Goal: Task Accomplishment & Management: Use online tool/utility

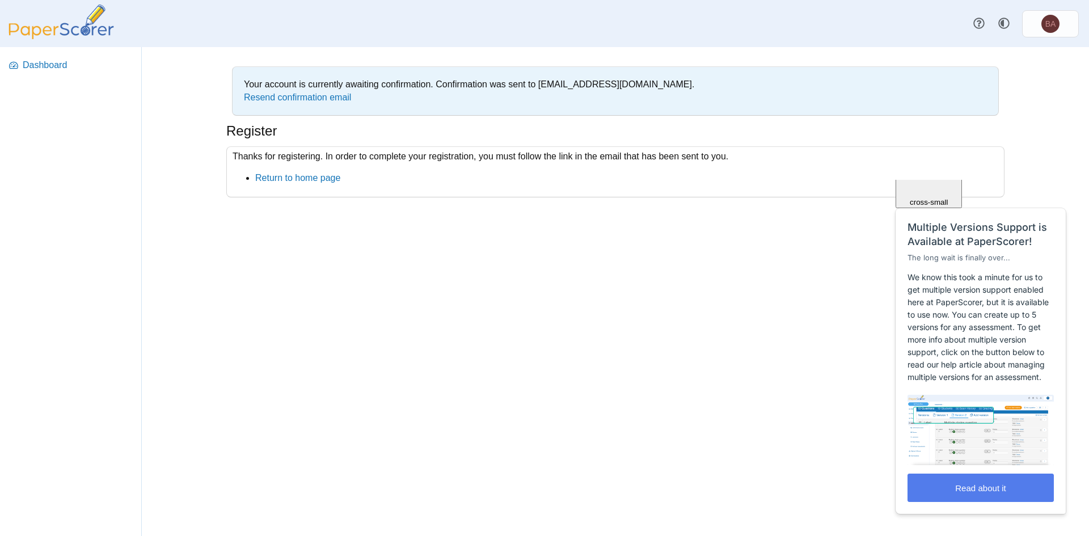
click at [939, 139] on span "Close" at bounding box center [929, 134] width 19 height 9
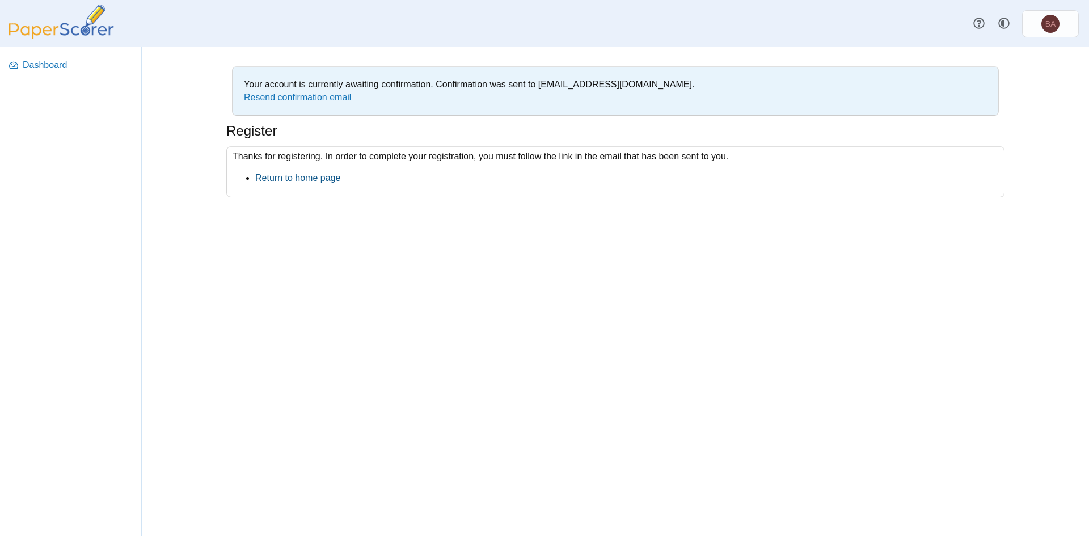
click at [285, 182] on link "Return to home page" at bounding box center [297, 178] width 85 height 10
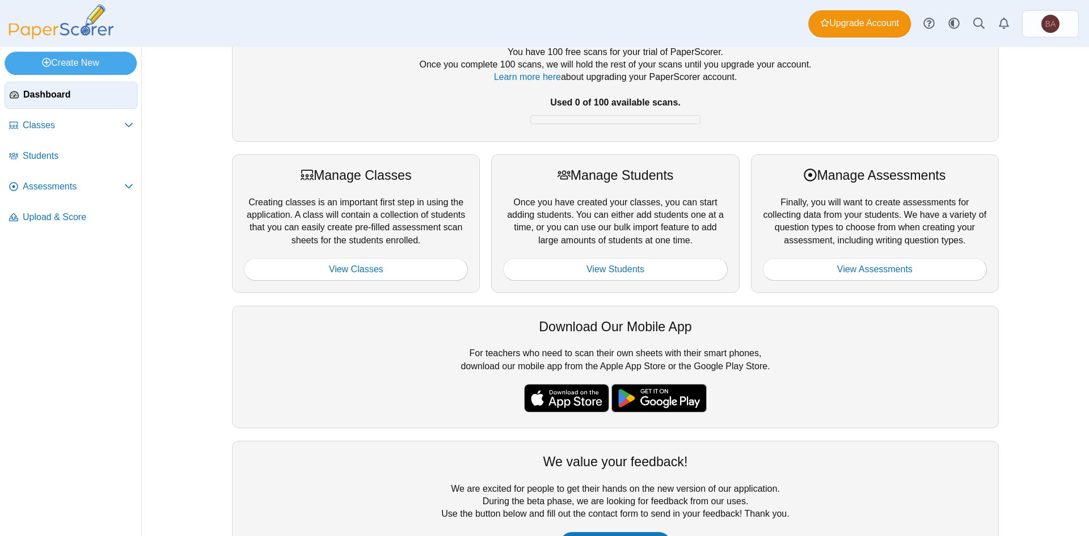
scroll to position [109, 0]
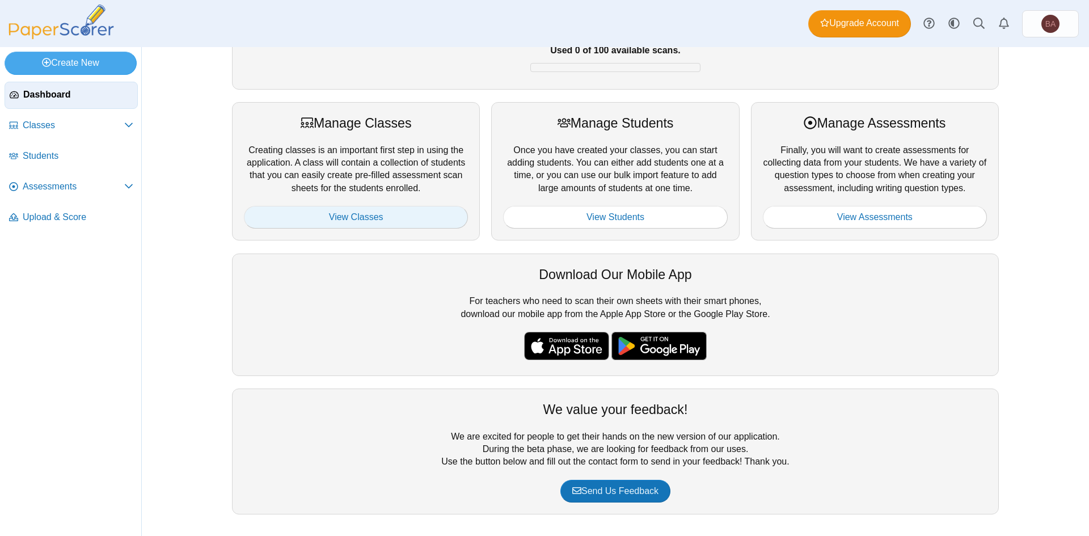
click at [372, 216] on link "View Classes" at bounding box center [356, 217] width 224 height 23
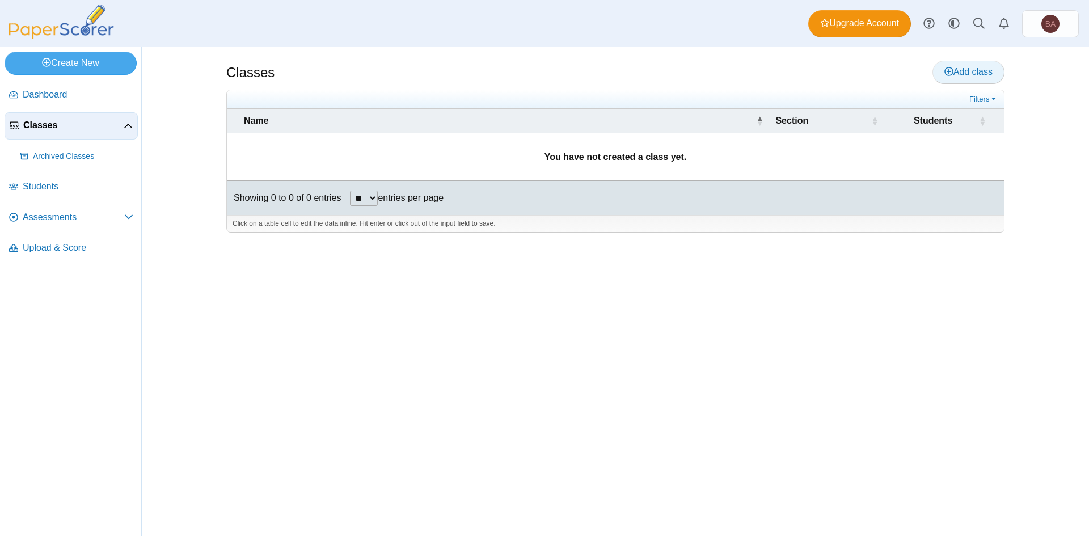
click at [958, 75] on span "Add class" at bounding box center [968, 72] width 48 height 10
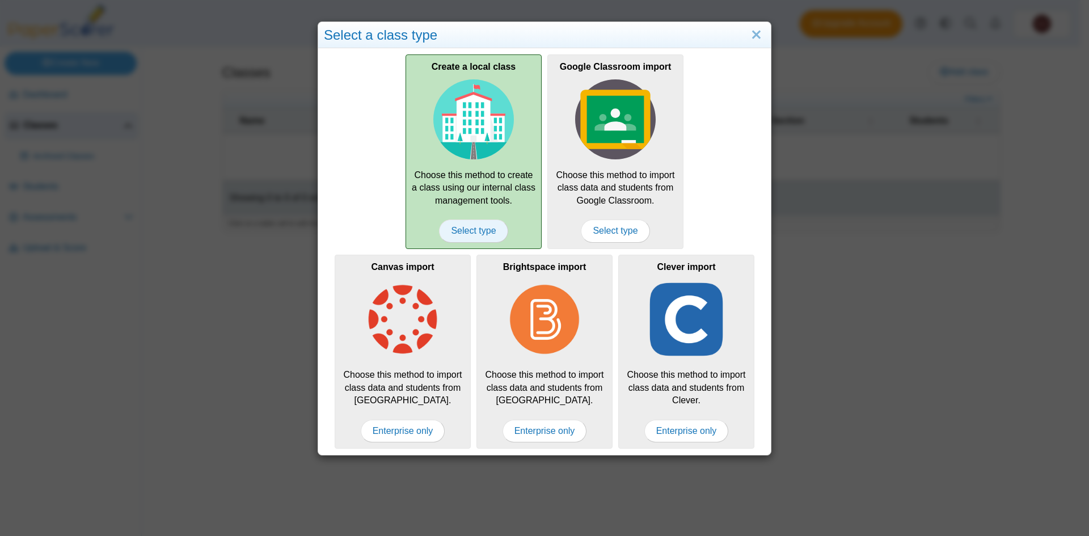
click at [466, 231] on span "Select type" at bounding box center [473, 231] width 69 height 23
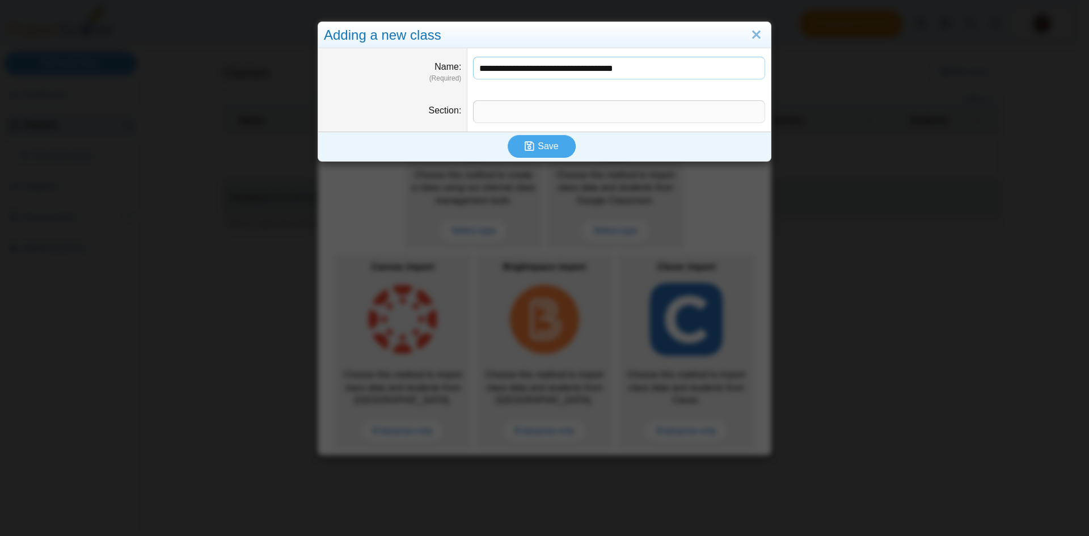
click at [618, 70] on input "**********" at bounding box center [619, 68] width 292 height 23
type input "**********"
click at [507, 111] on input "Section" at bounding box center [619, 111] width 292 height 23
type input "**********"
click at [518, 143] on button "Save" at bounding box center [542, 146] width 68 height 23
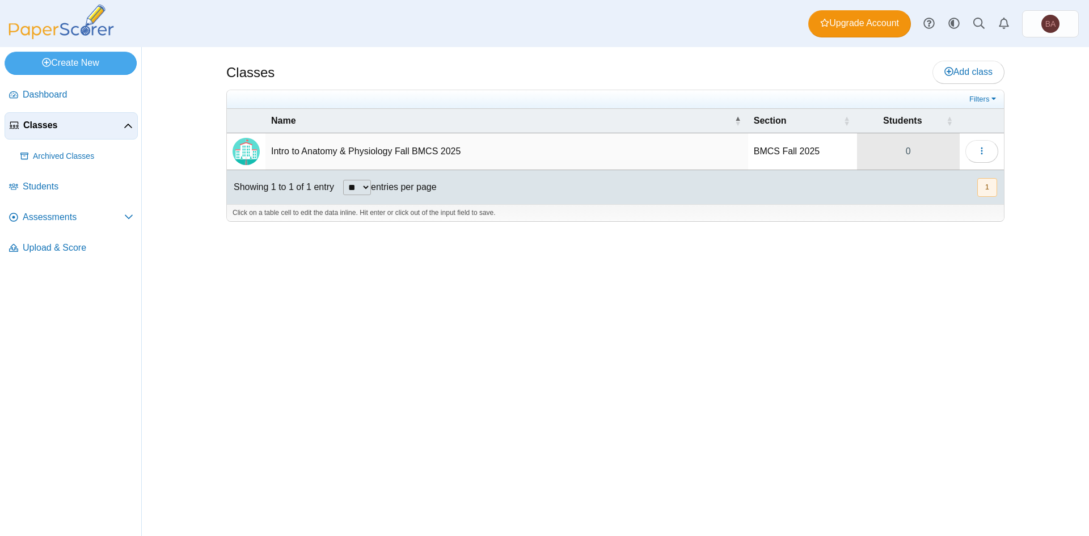
click at [910, 149] on link "0" at bounding box center [908, 151] width 103 height 36
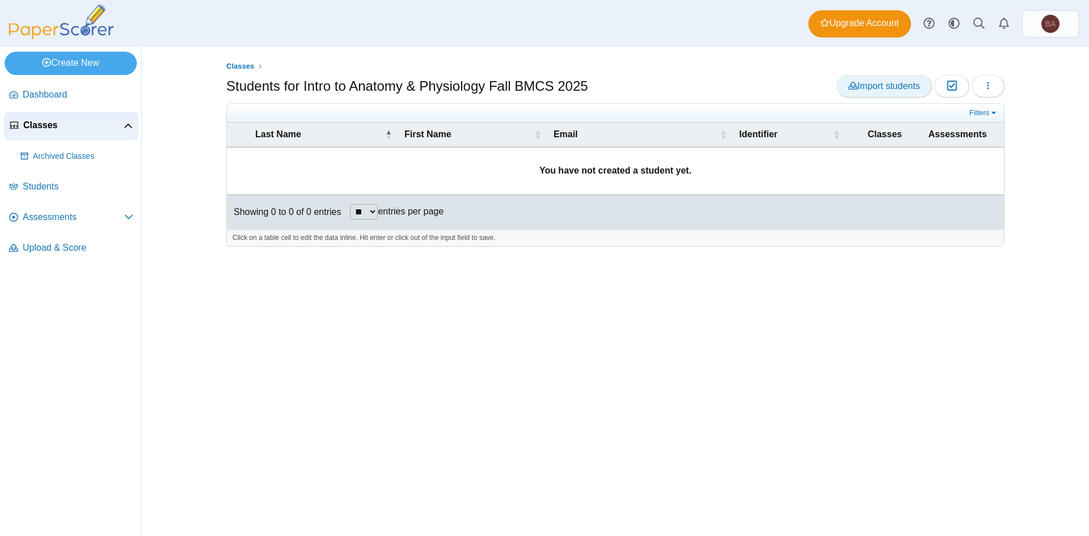
click at [887, 91] on link "Import students" at bounding box center [884, 86] width 95 height 23
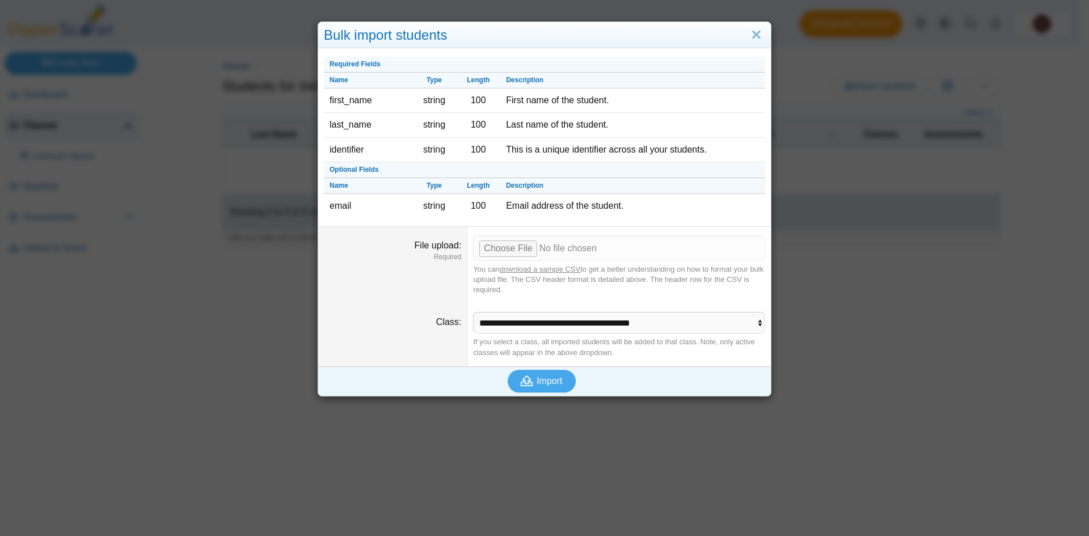
click at [541, 270] on link "download a sample CSV" at bounding box center [540, 269] width 81 height 9
click at [501, 252] on input "File upload" at bounding box center [619, 247] width 292 height 25
click at [508, 247] on input "File upload" at bounding box center [619, 247] width 292 height 25
click at [493, 247] on input "File upload" at bounding box center [619, 247] width 292 height 25
click at [546, 389] on button "Import" at bounding box center [542, 381] width 68 height 23
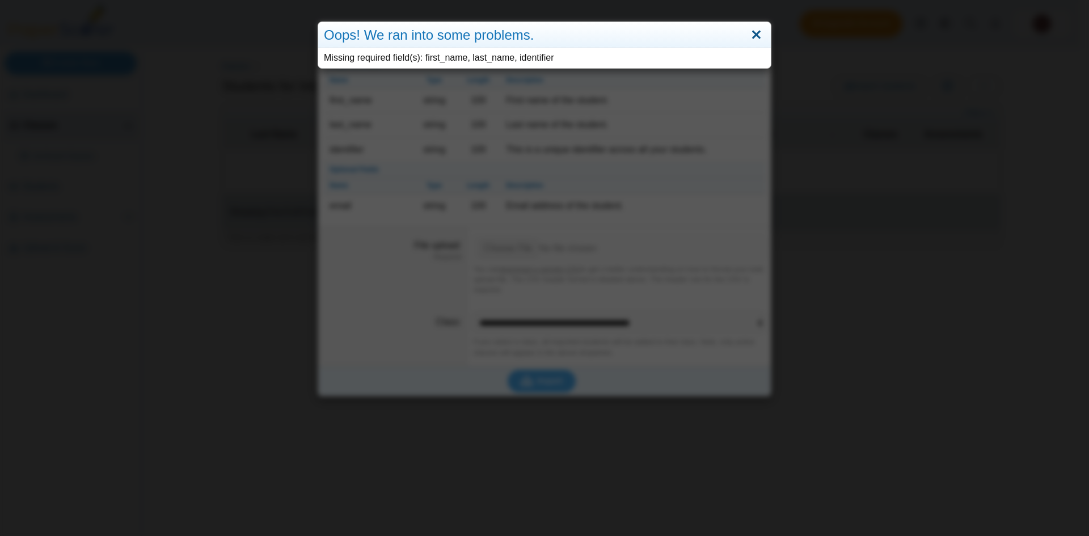
click at [757, 33] on link "Close" at bounding box center [757, 35] width 18 height 19
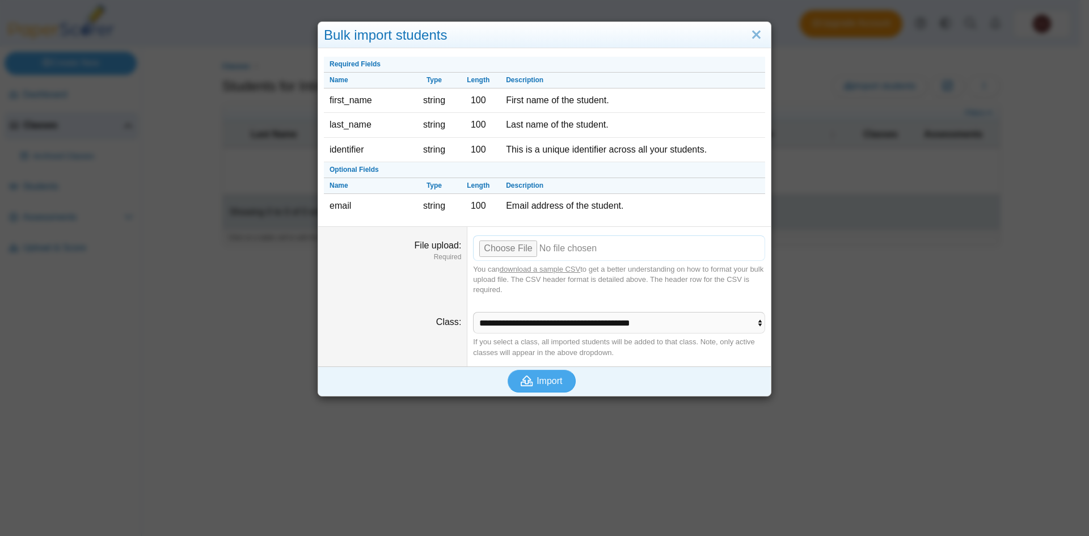
click at [505, 254] on input "File upload" at bounding box center [619, 247] width 292 height 25
type input "**********"
click at [538, 383] on span "Import" at bounding box center [550, 381] width 26 height 10
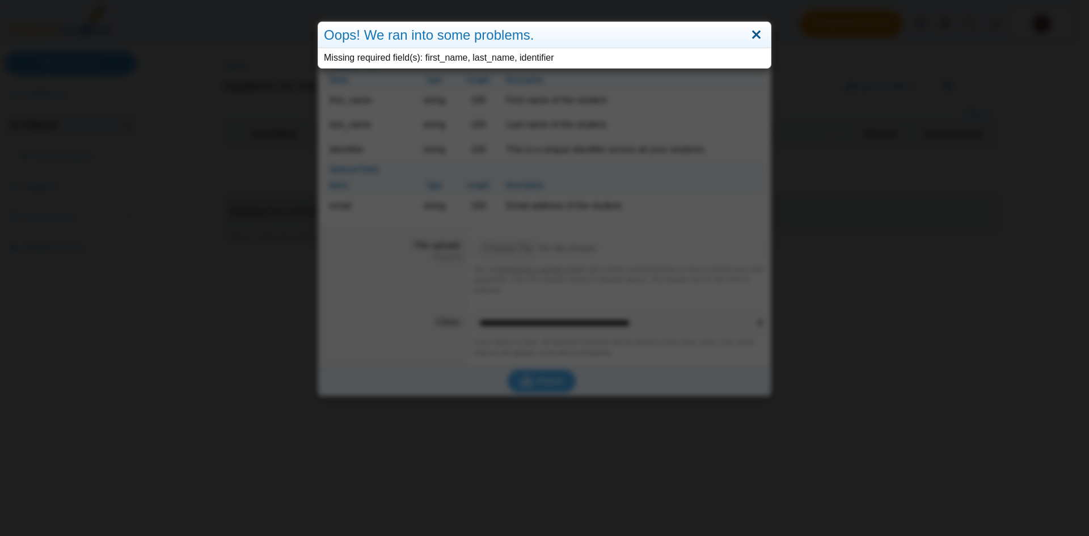
click at [752, 35] on link "Close" at bounding box center [757, 35] width 18 height 19
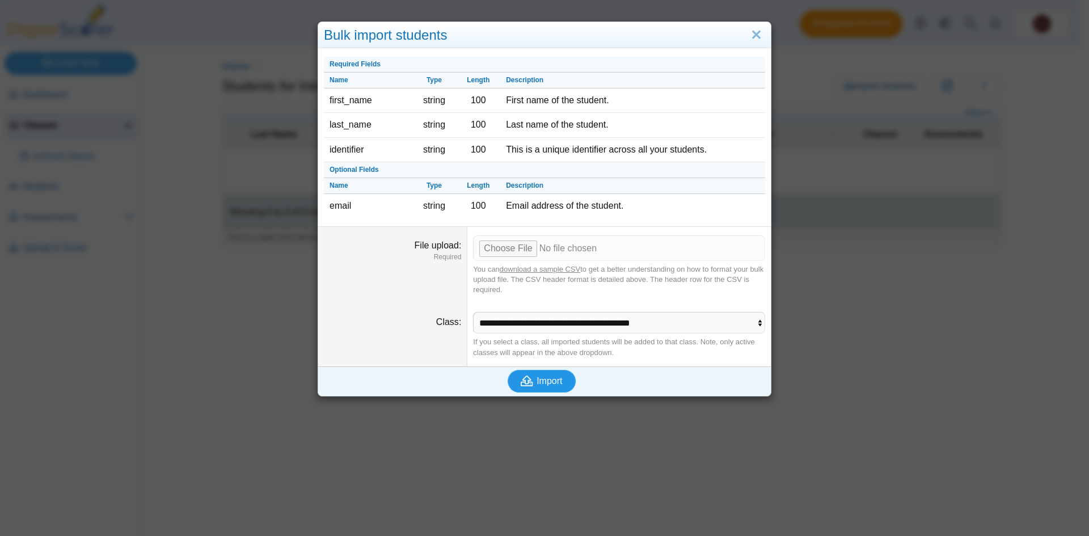
click at [539, 385] on span "Import" at bounding box center [550, 381] width 26 height 10
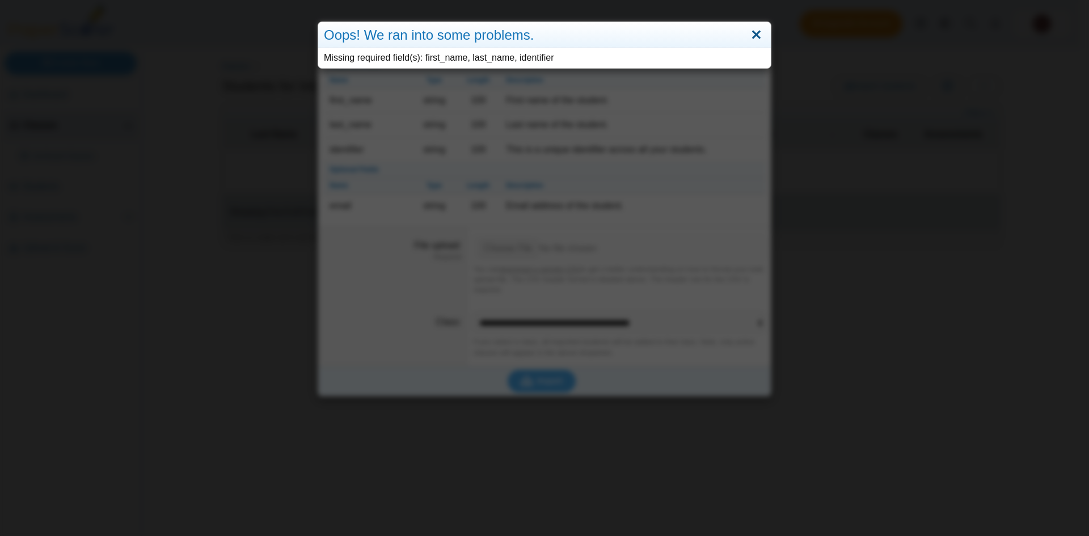
click at [749, 35] on link "Close" at bounding box center [757, 35] width 18 height 19
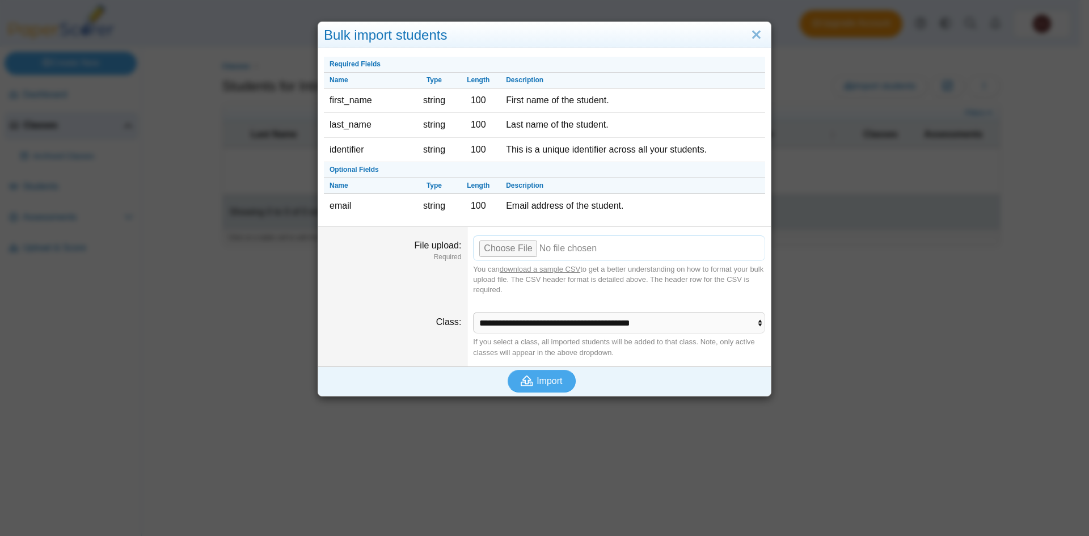
click at [503, 246] on input "File upload" at bounding box center [619, 247] width 292 height 25
click at [543, 383] on span "Import" at bounding box center [550, 381] width 26 height 10
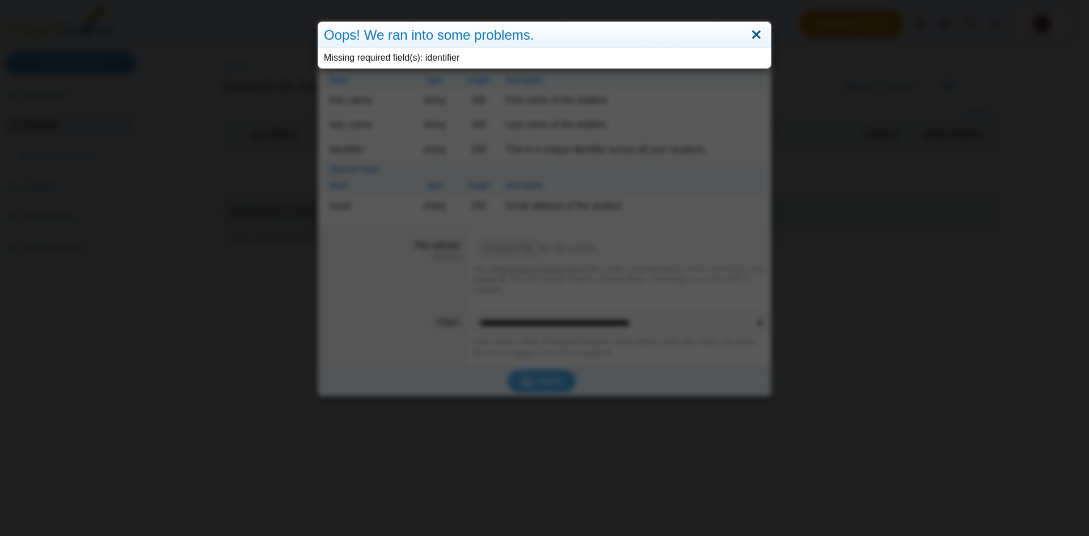
click at [753, 36] on link "Close" at bounding box center [757, 35] width 18 height 19
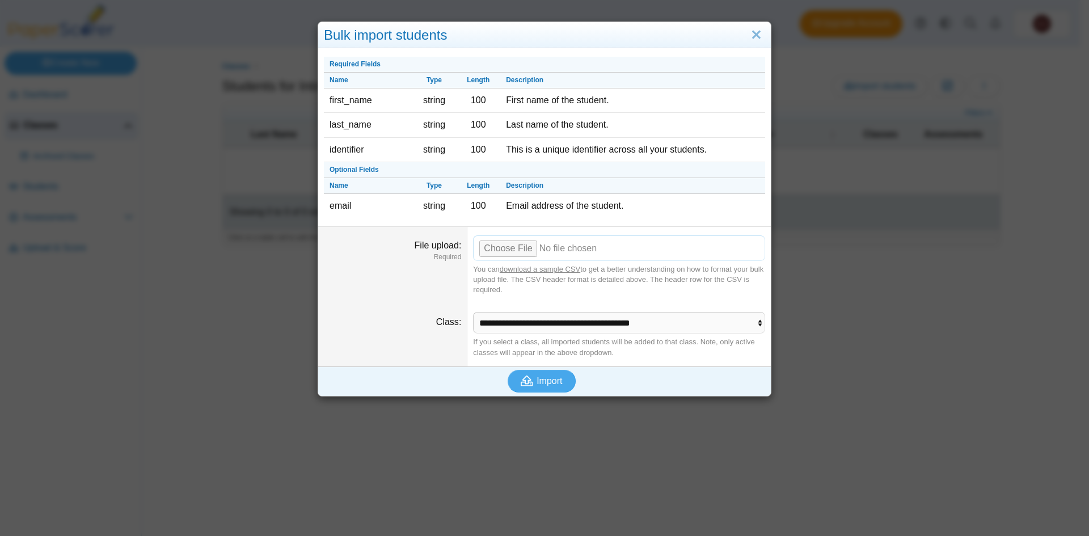
click at [496, 238] on input "File upload" at bounding box center [619, 247] width 292 height 25
click at [539, 379] on span "Import" at bounding box center [550, 381] width 26 height 10
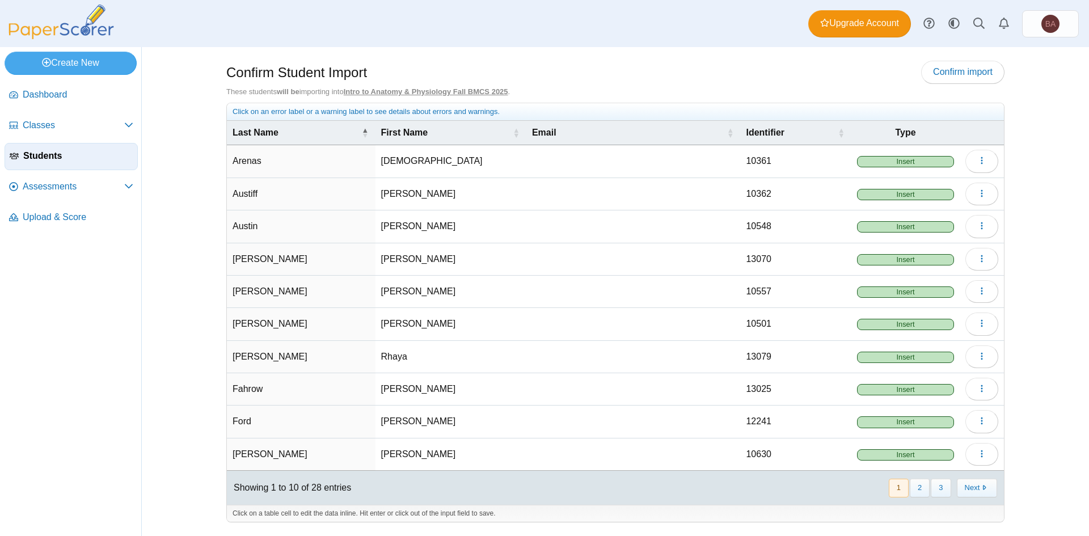
click at [674, 23] on div "Dashboard Classes Archived classes Students Assessments" at bounding box center [544, 23] width 1089 height 47
click at [465, 60] on div "Confirm Student Import Confirm import These students will be importing into Int…" at bounding box center [615, 291] width 851 height 489
click at [86, 190] on span "Assessments" at bounding box center [74, 186] width 102 height 12
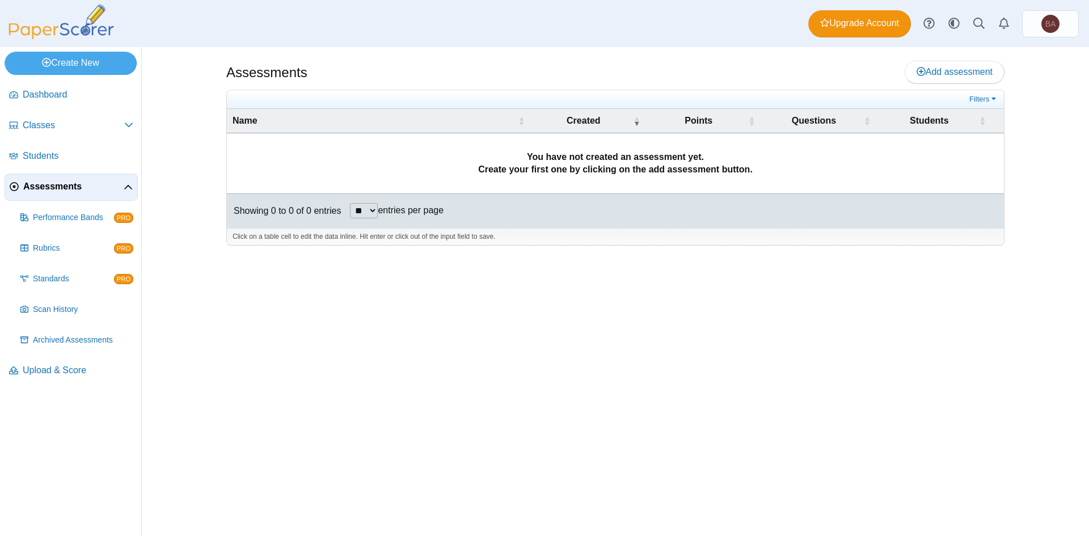
click at [452, 29] on div "Dashboard Classes Archived classes Students Assessments" at bounding box center [544, 23] width 1089 height 47
click at [65, 98] on span "Dashboard" at bounding box center [78, 94] width 111 height 12
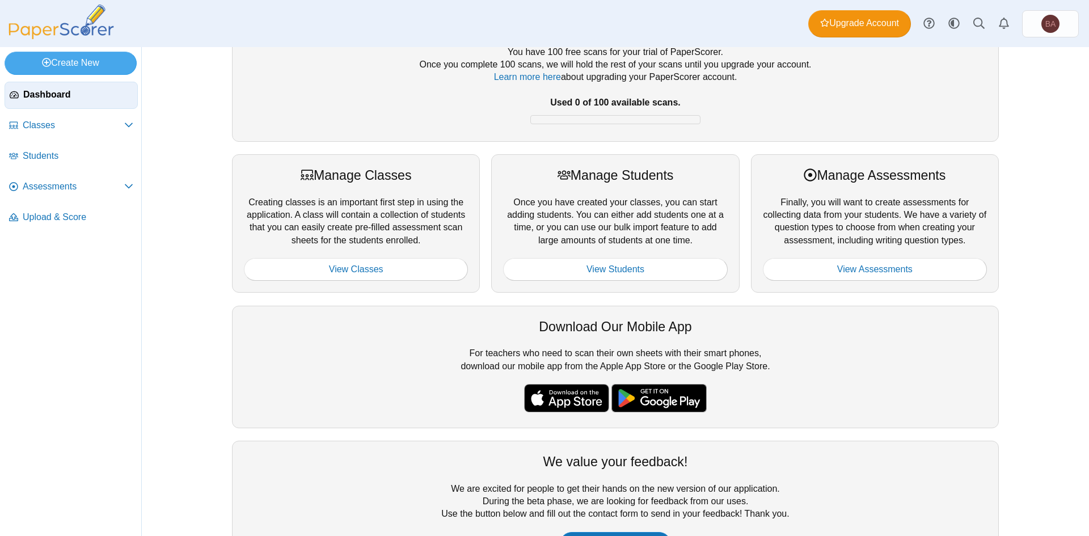
scroll to position [109, 0]
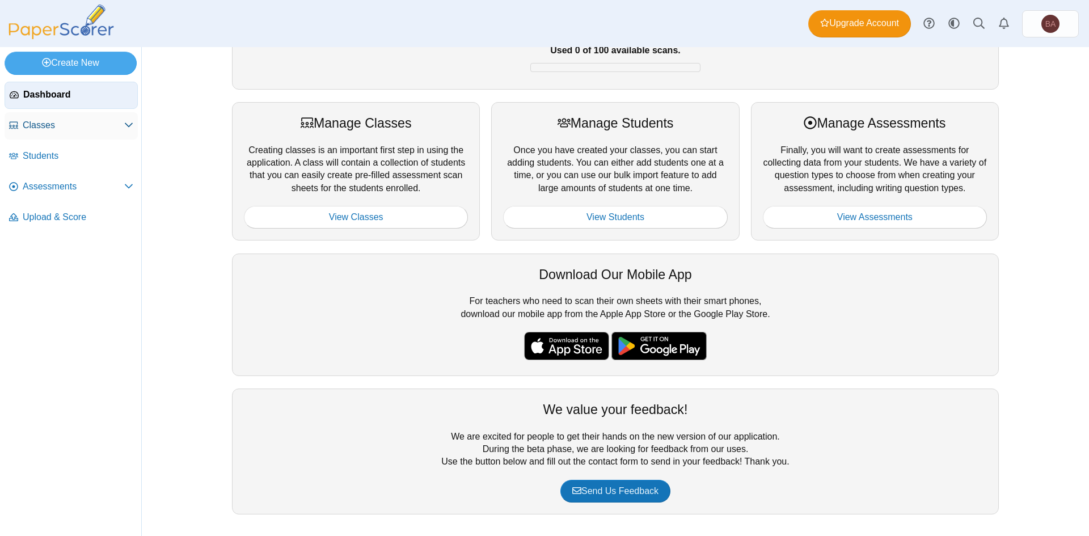
click at [67, 129] on span "Classes" at bounding box center [74, 125] width 102 height 12
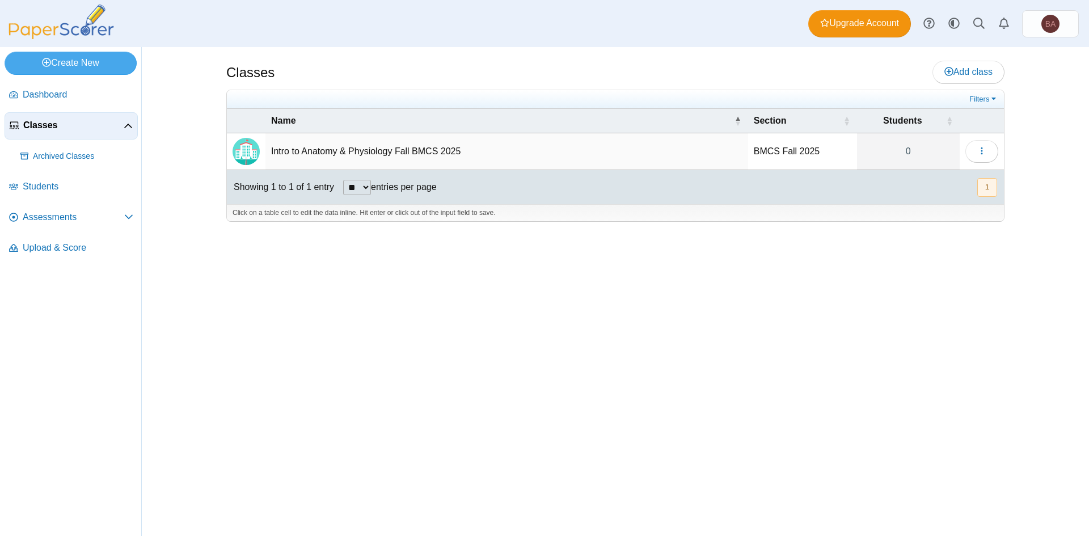
click at [341, 155] on td "Intro to Anatomy & Physiology Fall BMCS 2025" at bounding box center [506, 151] width 483 height 37
click at [242, 154] on img "Locally created class" at bounding box center [246, 151] width 27 height 27
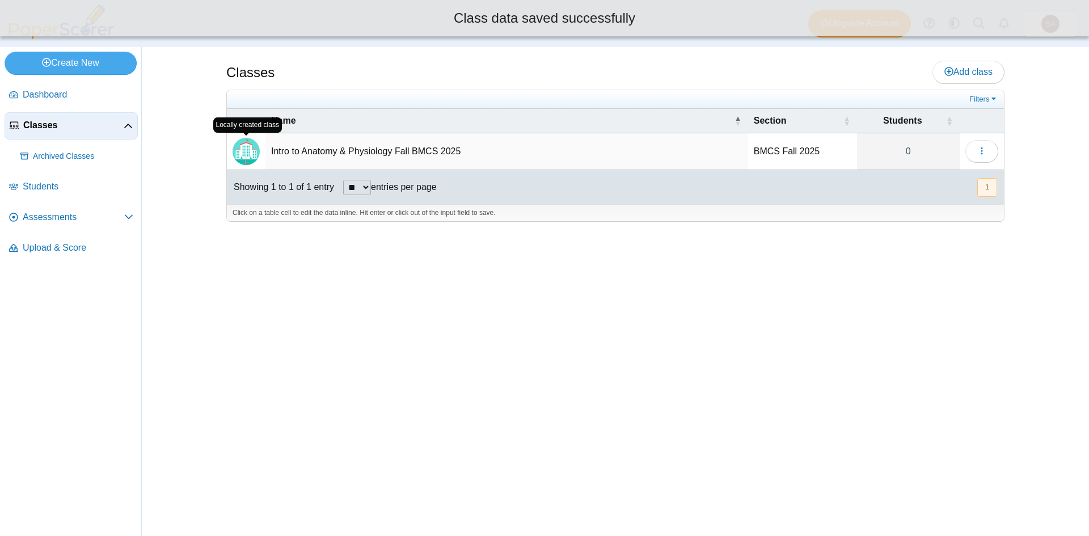
click at [242, 154] on img "Locally created class" at bounding box center [246, 151] width 27 height 27
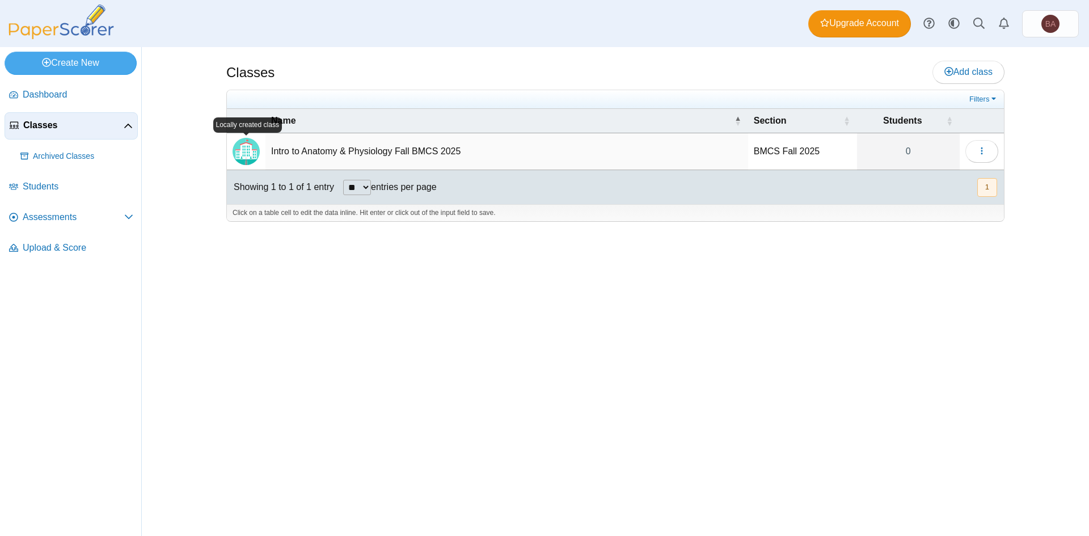
click at [180, 180] on div "Classes Add class 0" at bounding box center [615, 291] width 947 height 489
click at [60, 217] on span "Assessments" at bounding box center [74, 217] width 102 height 12
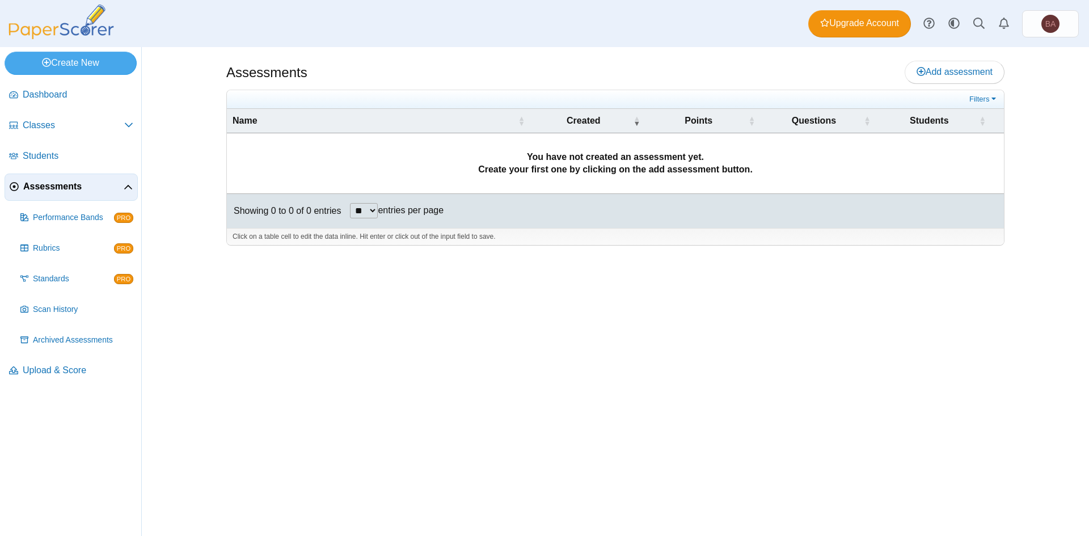
drag, startPoint x: 187, startPoint y: 120, endPoint x: 174, endPoint y: 110, distance: 16.6
click at [187, 120] on div "Assessments Add assessment Filters" at bounding box center [615, 291] width 947 height 489
click at [116, 71] on link "Create New" at bounding box center [71, 63] width 132 height 23
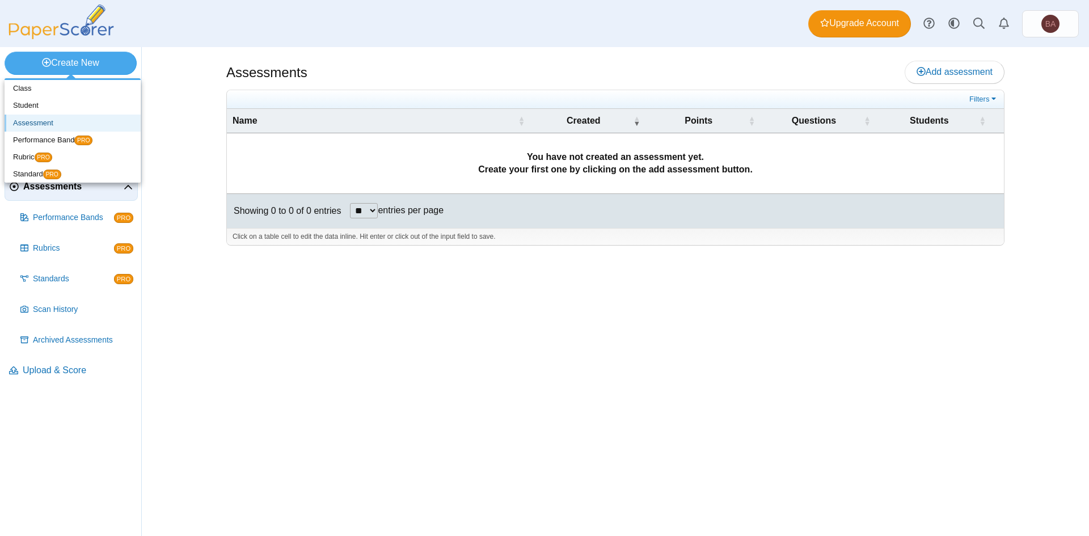
click at [27, 125] on link "Assessment" at bounding box center [73, 123] width 136 height 17
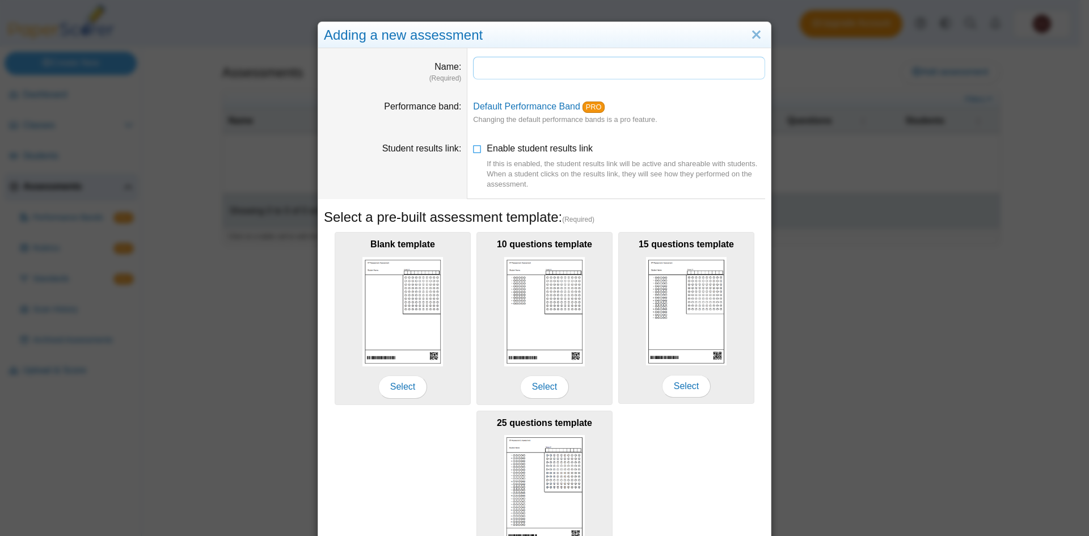
click at [509, 69] on input "Name" at bounding box center [619, 68] width 292 height 23
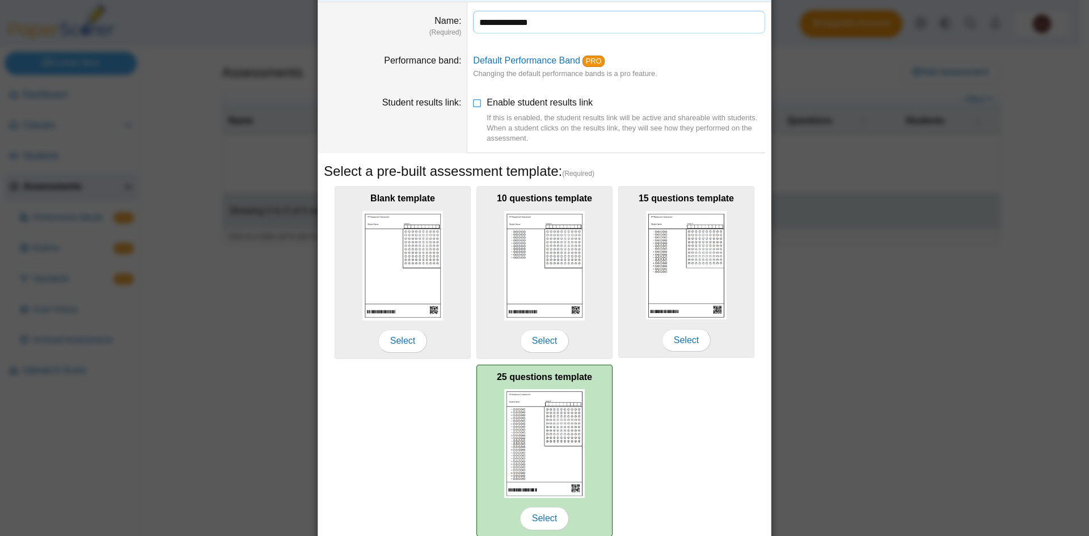
scroll to position [92, 0]
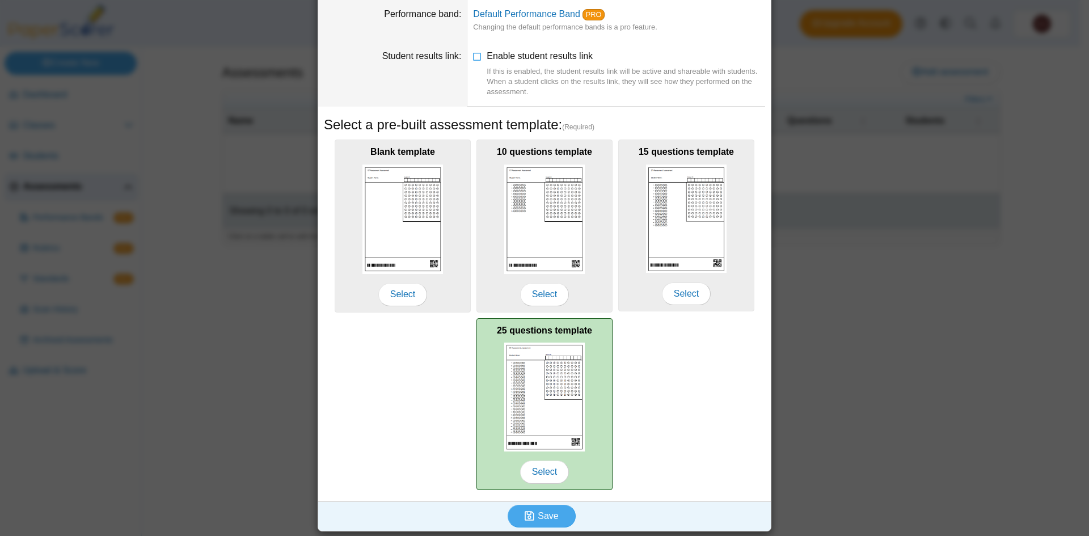
type input "**********"
click at [585, 380] on div "25 questions template Select" at bounding box center [544, 404] width 136 height 172
click at [540, 471] on span "Select" at bounding box center [544, 472] width 49 height 23
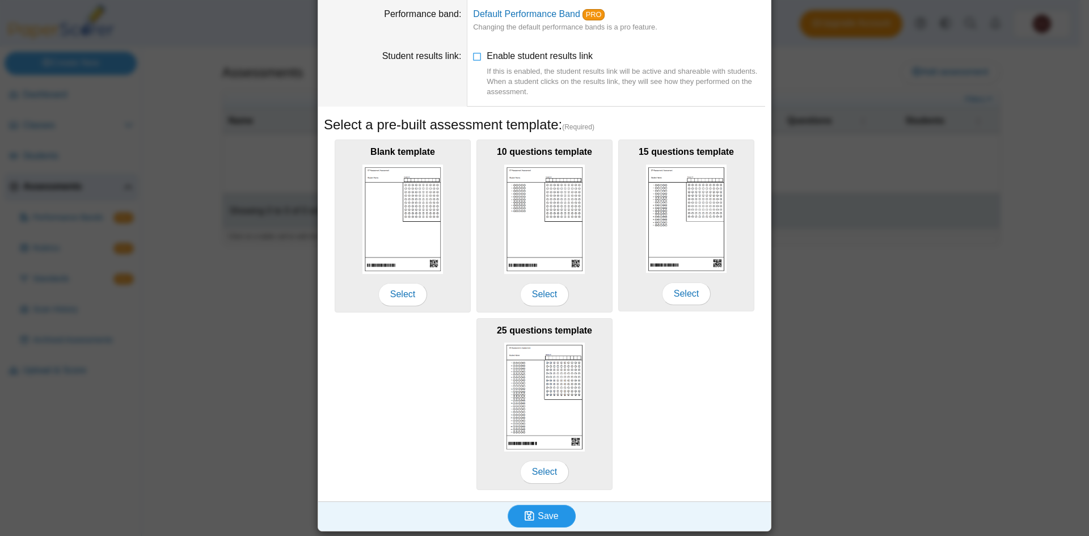
click at [525, 513] on use "submit" at bounding box center [530, 516] width 10 height 10
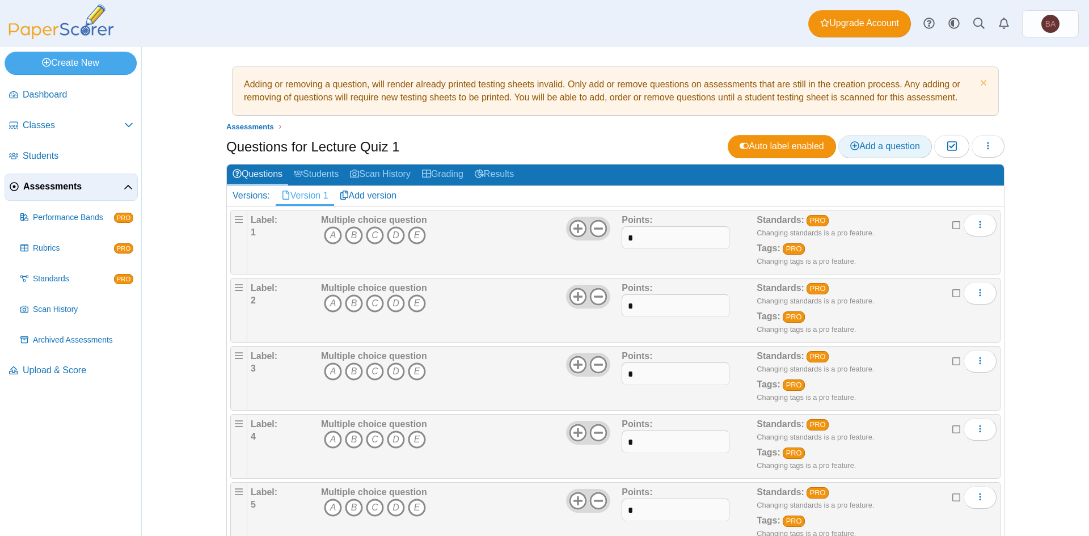
click at [850, 145] on icon at bounding box center [854, 145] width 9 height 9
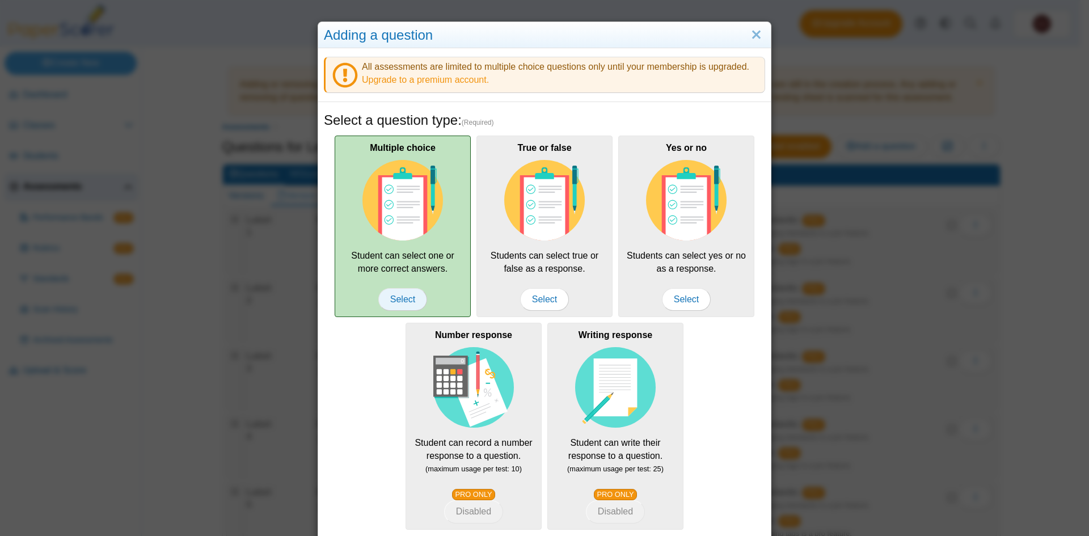
click at [400, 294] on span "Select" at bounding box center [402, 299] width 49 height 23
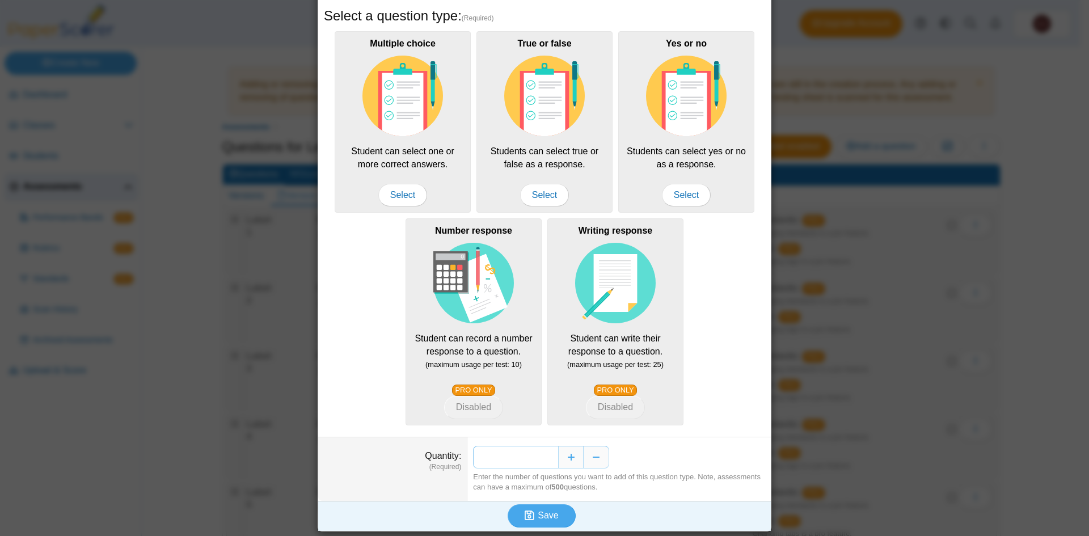
click at [549, 457] on input "*" at bounding box center [515, 457] width 85 height 23
type input "**"
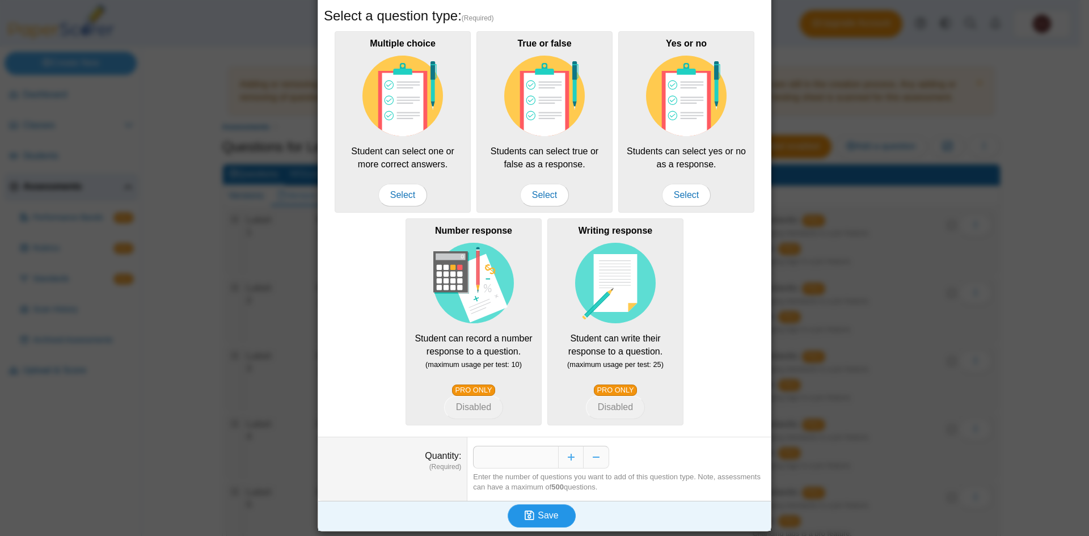
click at [556, 516] on button "Save" at bounding box center [542, 515] width 68 height 23
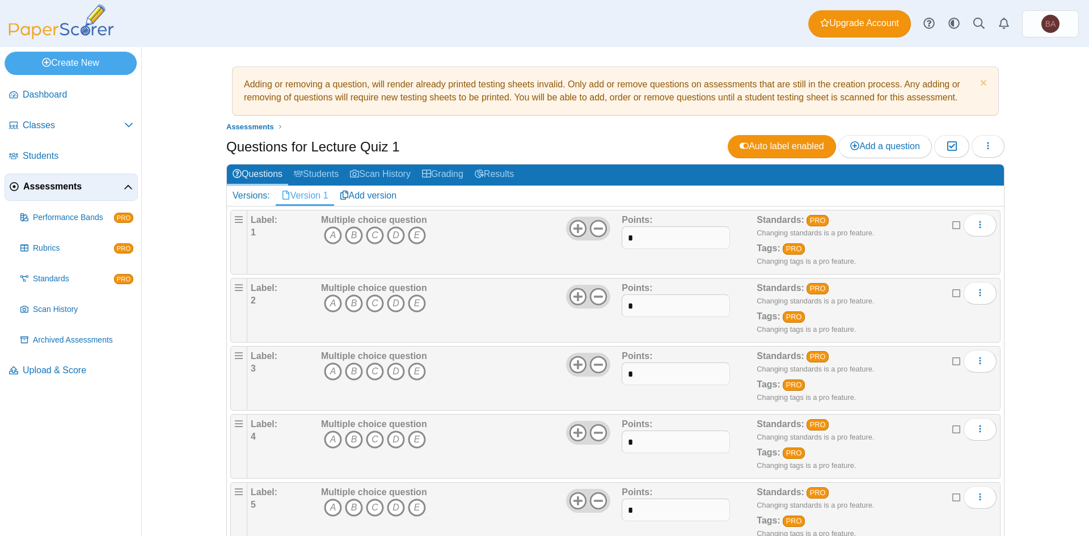
click at [551, 126] on ul "Assessments" at bounding box center [615, 126] width 778 height 11
click at [952, 230] on label at bounding box center [956, 225] width 9 height 12
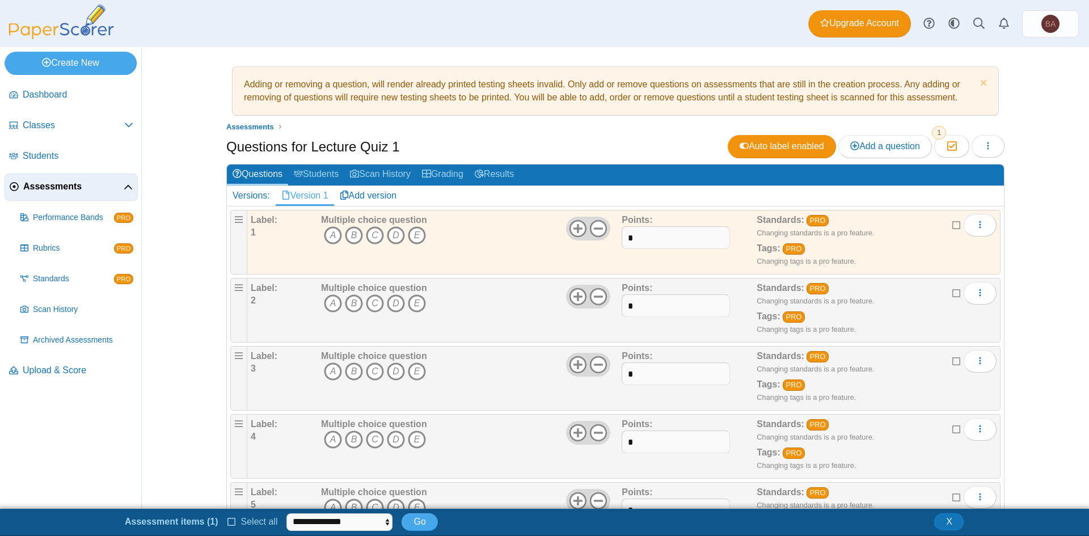
click at [952, 223] on icon at bounding box center [956, 224] width 9 height 8
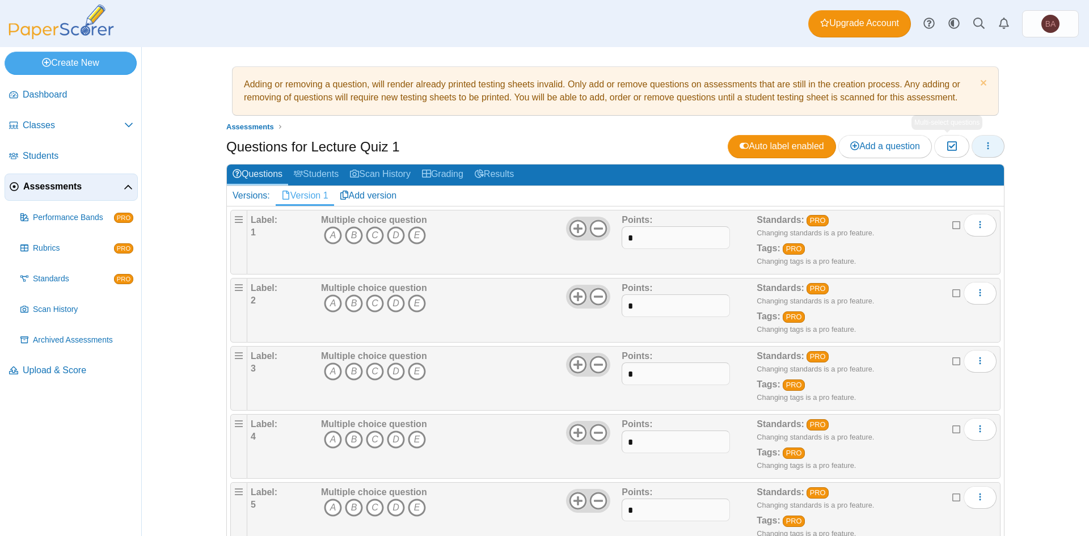
click at [984, 144] on icon "button" at bounding box center [988, 145] width 9 height 9
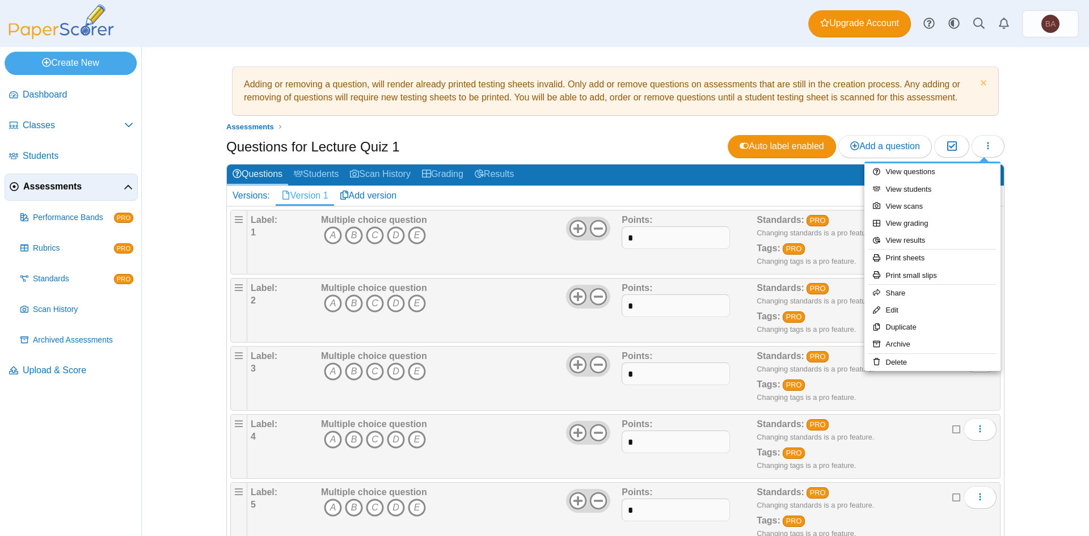
click at [538, 143] on div "Questions for Lecture Quiz 1 Auto label enabled Add a question Moderation 0" at bounding box center [615, 148] width 778 height 26
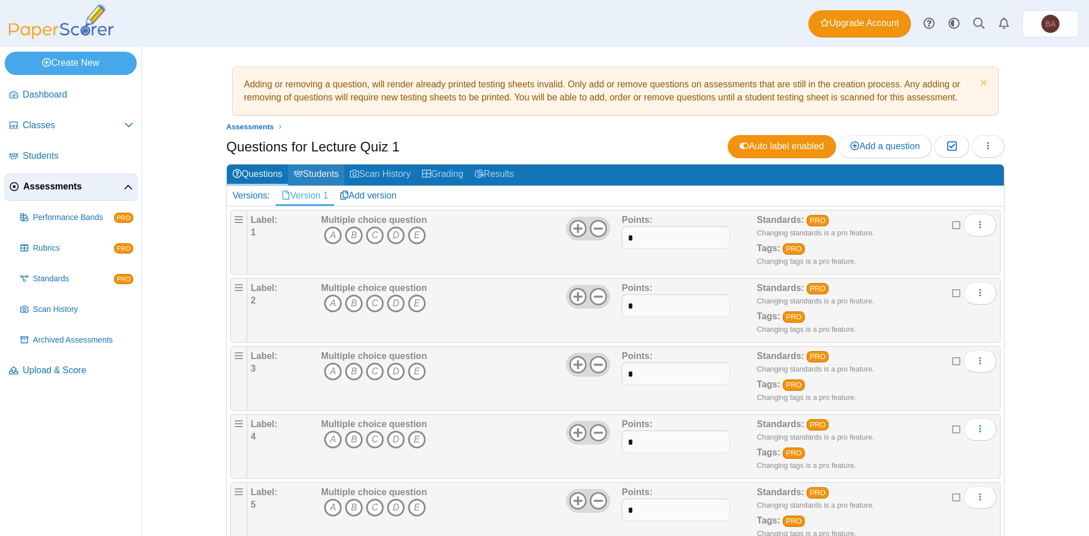
click at [309, 174] on link "Students" at bounding box center [316, 175] width 56 height 21
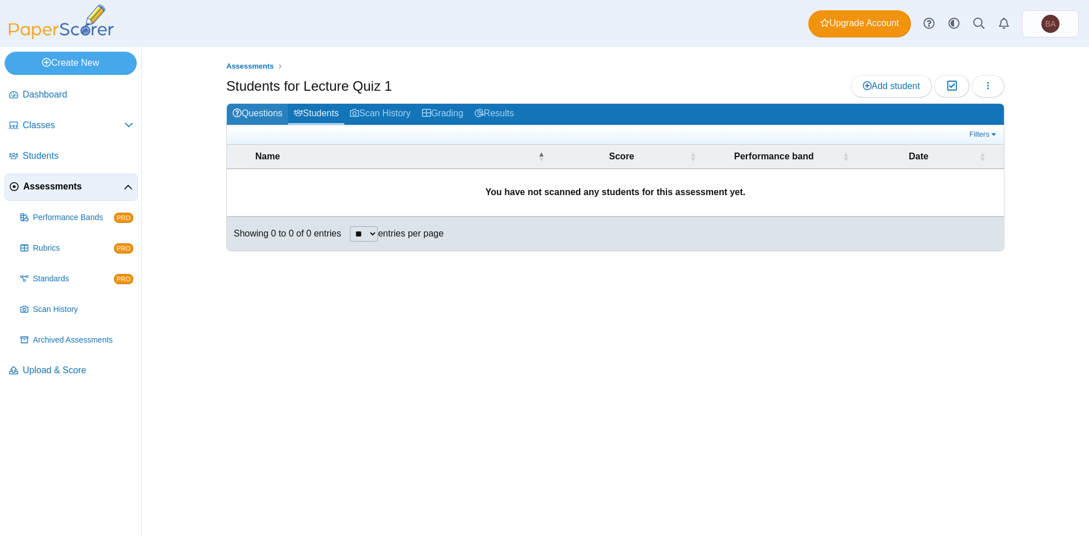
click at [258, 113] on link "Questions" at bounding box center [257, 114] width 61 height 21
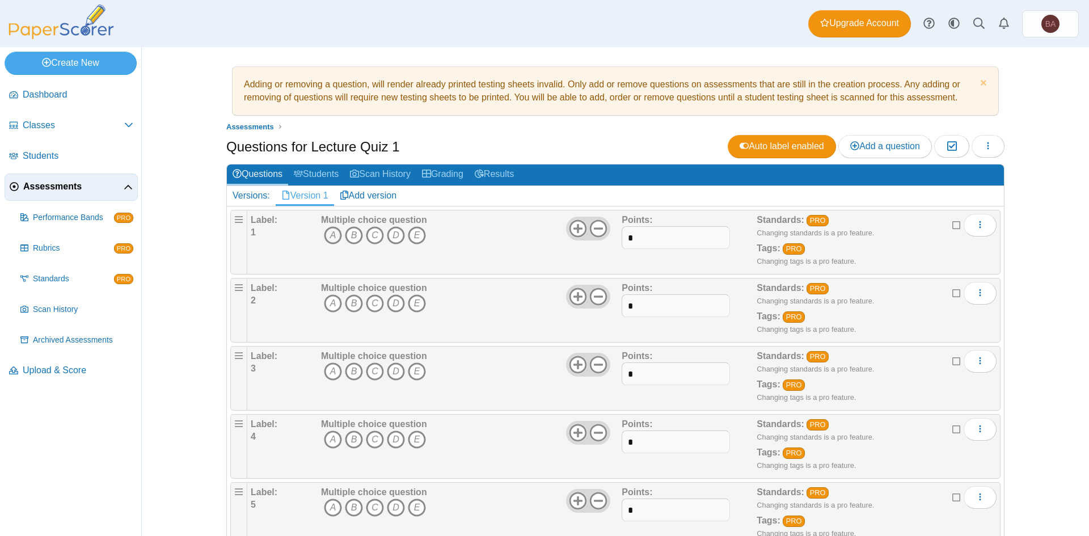
click at [327, 234] on icon "A" at bounding box center [333, 235] width 18 height 18
click at [345, 301] on icon "B" at bounding box center [354, 303] width 18 height 18
click at [366, 373] on icon "C" at bounding box center [375, 371] width 18 height 18
click at [331, 237] on icon "A" at bounding box center [333, 235] width 18 height 18
click at [348, 304] on icon "B" at bounding box center [354, 303] width 18 height 18
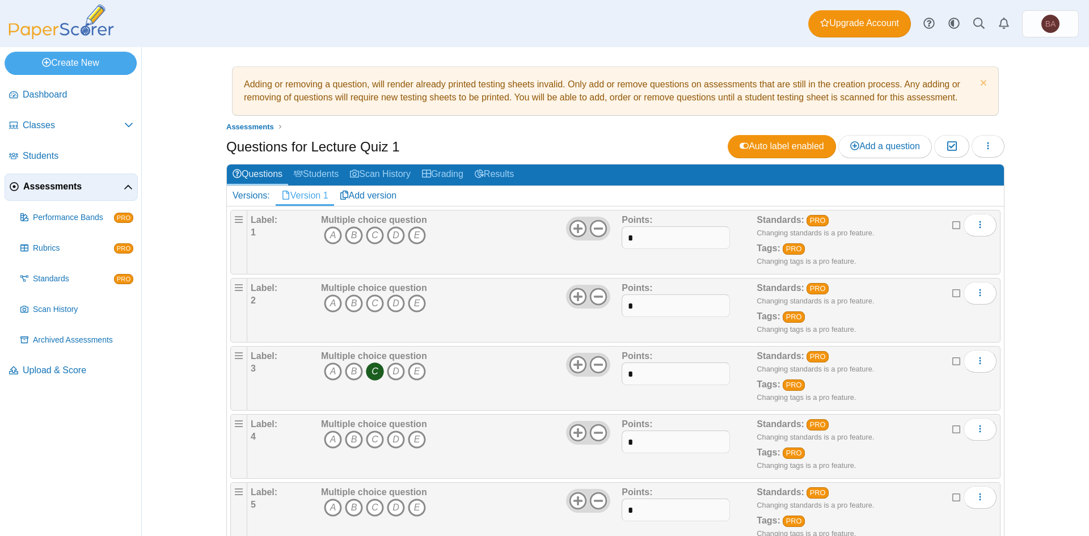
click at [369, 369] on icon "C" at bounding box center [375, 371] width 18 height 18
click at [954, 142] on button "Moderation 0" at bounding box center [951, 146] width 35 height 23
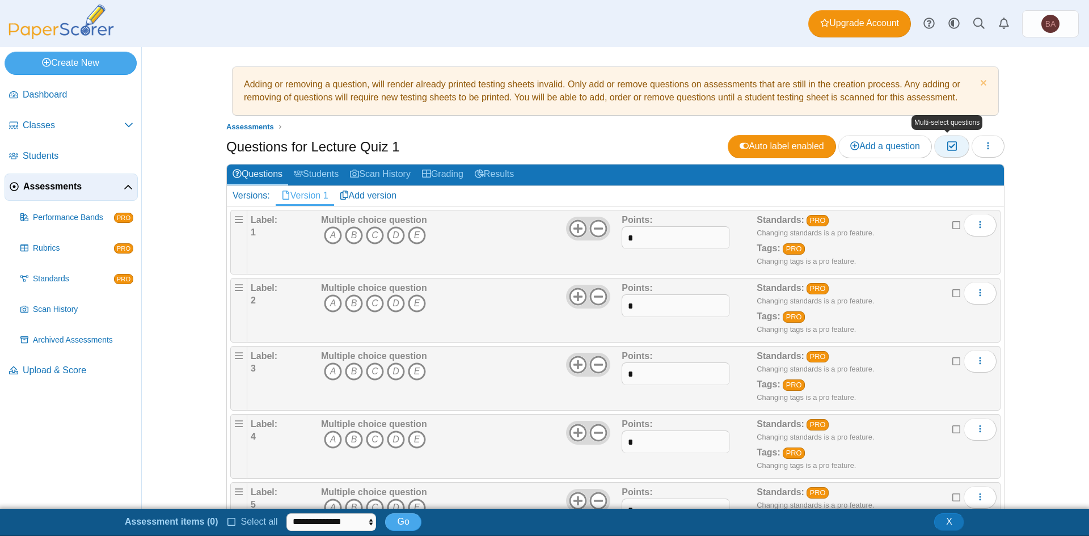
click at [954, 142] on button "Moderation 0" at bounding box center [951, 146] width 35 height 23
click at [946, 146] on icon "button" at bounding box center [951, 146] width 11 height 10
click at [951, 147] on icon "button" at bounding box center [951, 146] width 11 height 10
click at [947, 147] on icon "button" at bounding box center [951, 146] width 11 height 10
click at [635, 142] on div "Questions for Lecture Quiz 1 Auto label enabled Add a question Moderation 0 Loa…" at bounding box center [615, 148] width 778 height 26
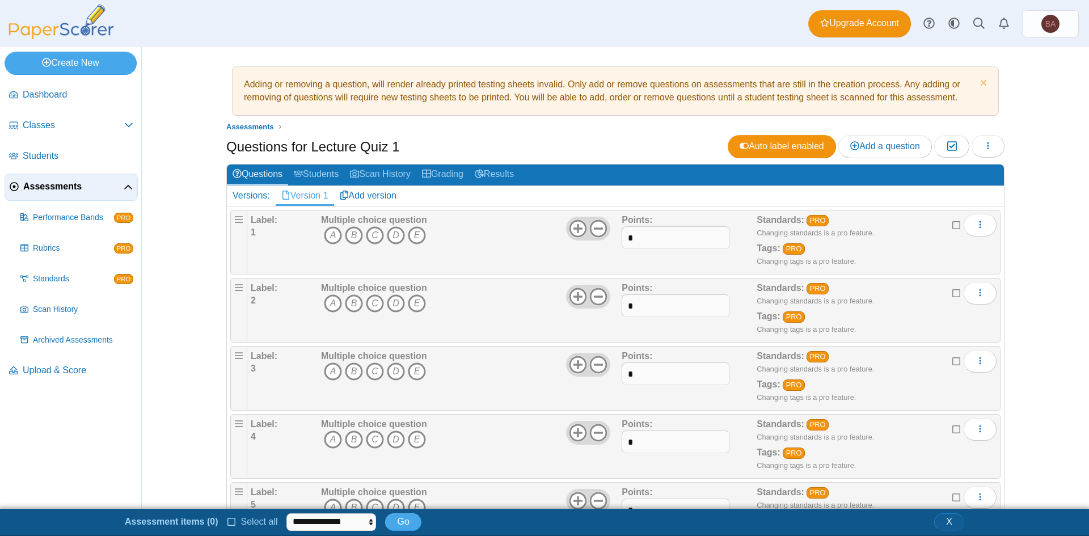
click at [952, 524] on span "X" at bounding box center [949, 522] width 6 height 10
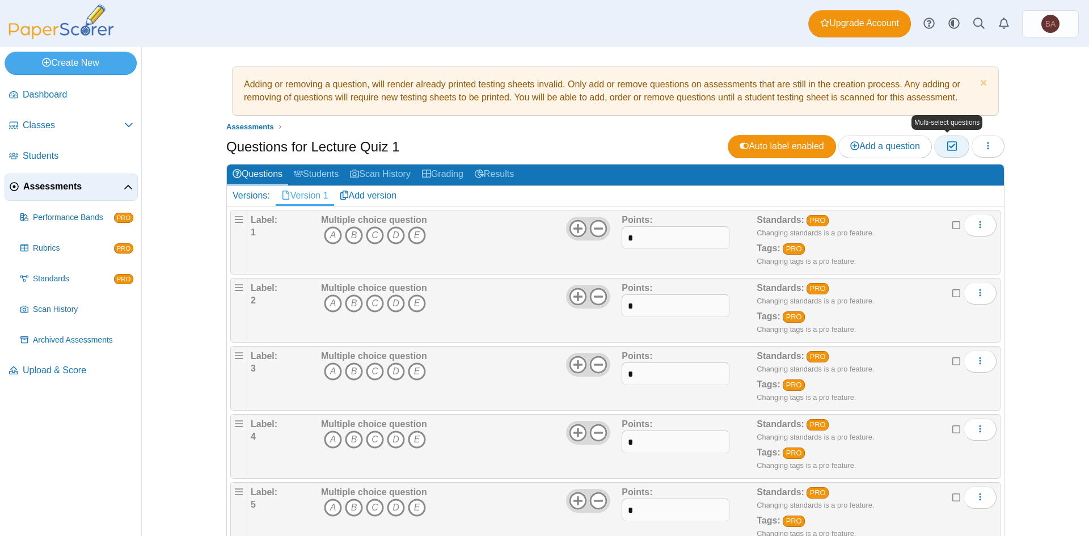
click at [946, 146] on icon "button" at bounding box center [951, 146] width 11 height 10
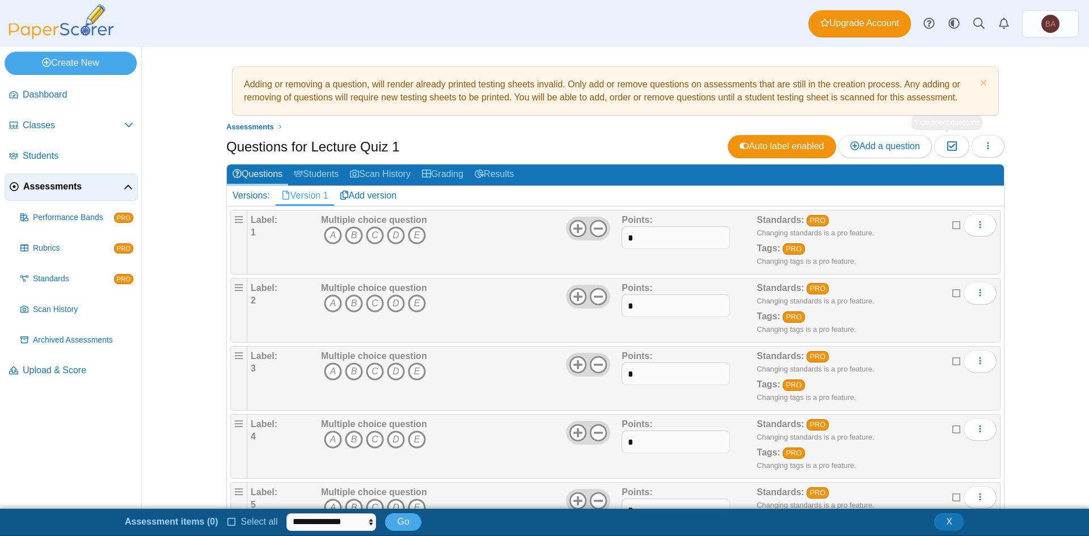
click at [952, 227] on icon at bounding box center [956, 224] width 9 height 8
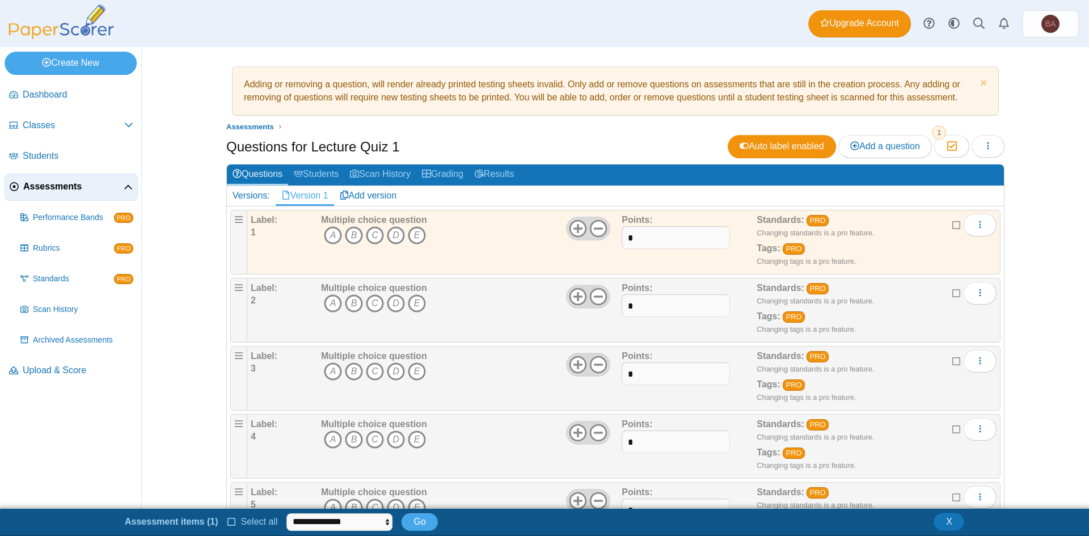
click at [952, 294] on icon at bounding box center [956, 292] width 9 height 8
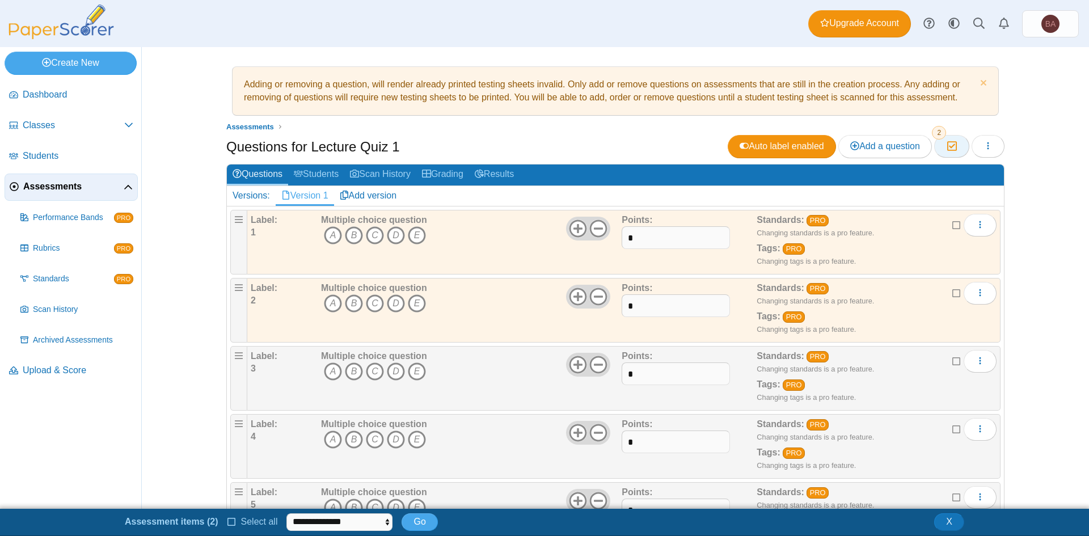
click at [946, 141] on icon "button" at bounding box center [951, 146] width 11 height 10
click at [948, 147] on icon "button" at bounding box center [951, 146] width 11 height 10
click at [952, 227] on icon at bounding box center [956, 224] width 9 height 8
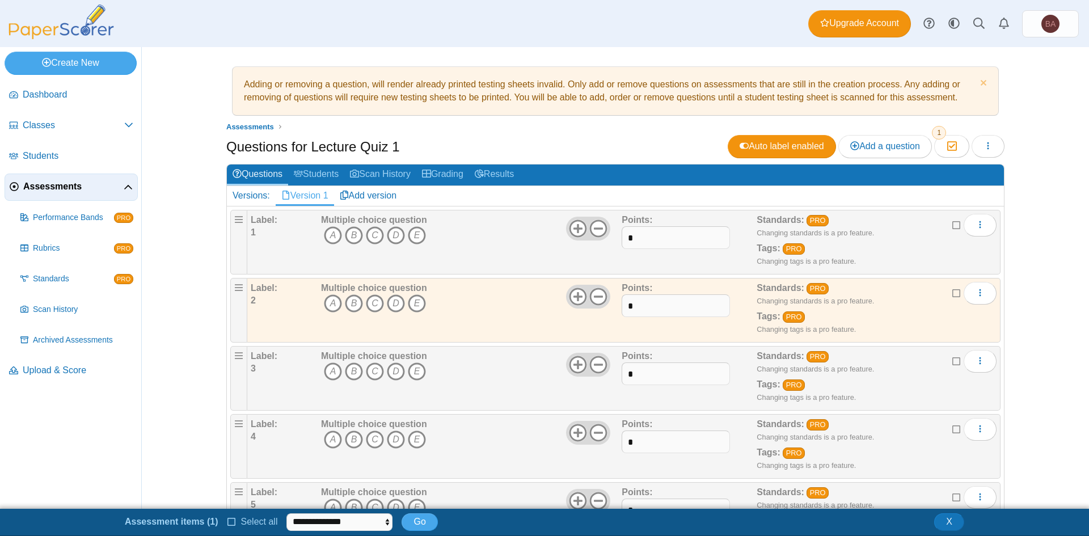
click at [952, 292] on icon at bounding box center [956, 292] width 9 height 8
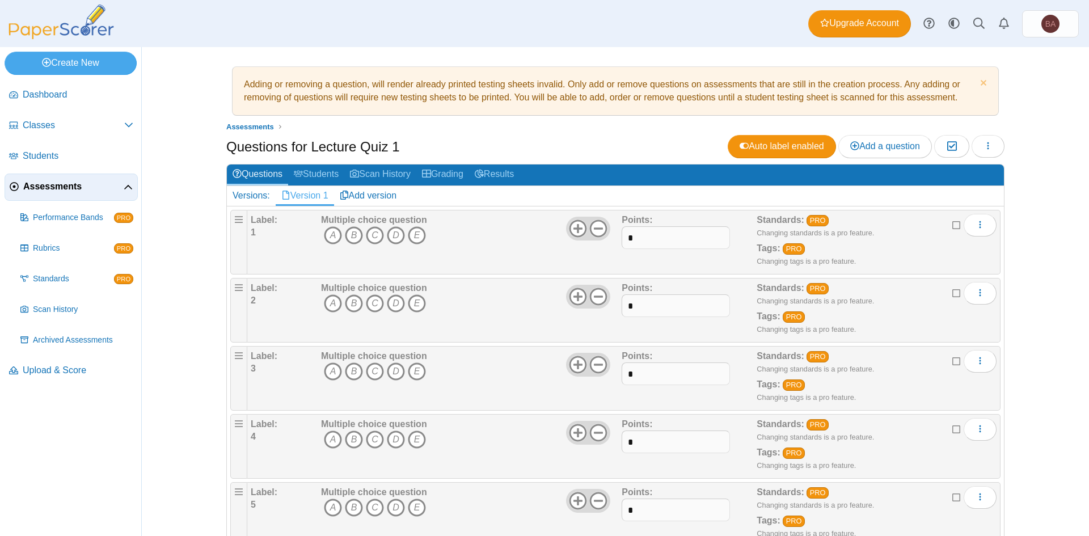
click at [1047, 204] on div "Adding or removing a question, will render already printed testing sheets inval…" at bounding box center [615, 291] width 947 height 489
click at [369, 197] on link "Add version" at bounding box center [368, 195] width 69 height 19
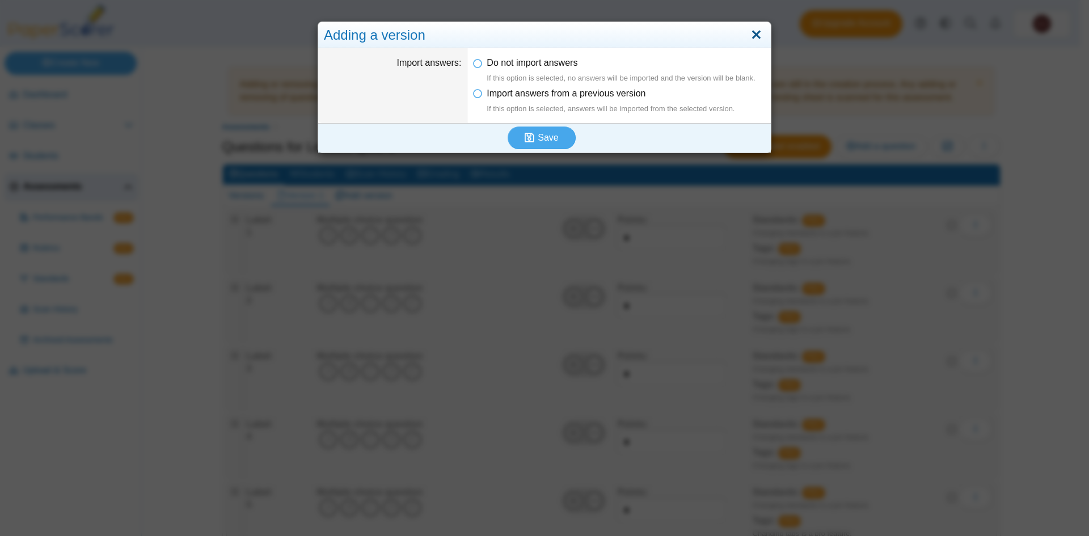
click at [753, 35] on link "Close" at bounding box center [757, 35] width 18 height 19
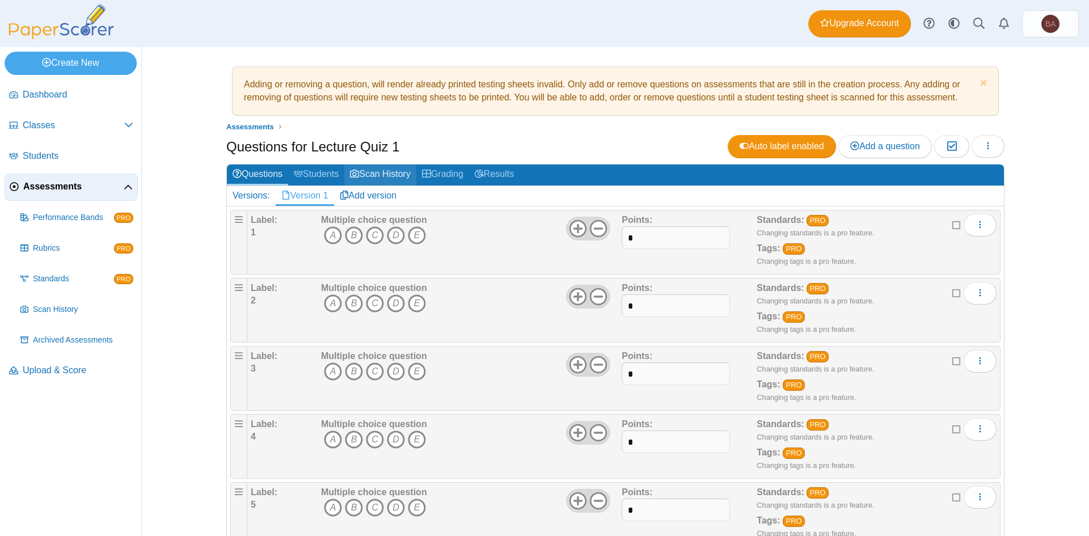
click at [379, 174] on link "Scan History" at bounding box center [380, 175] width 72 height 21
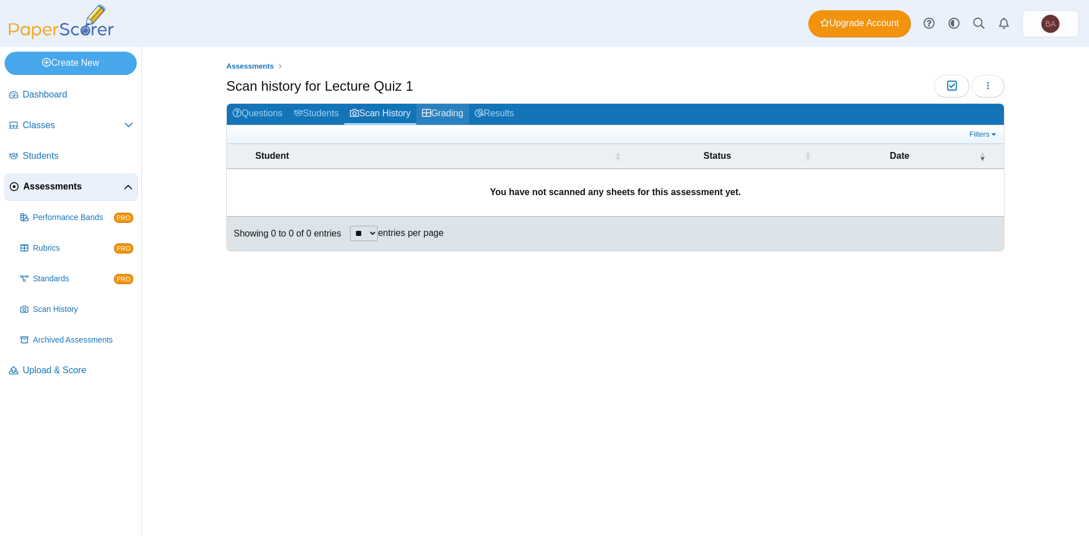
click at [458, 115] on link "Grading" at bounding box center [442, 114] width 53 height 21
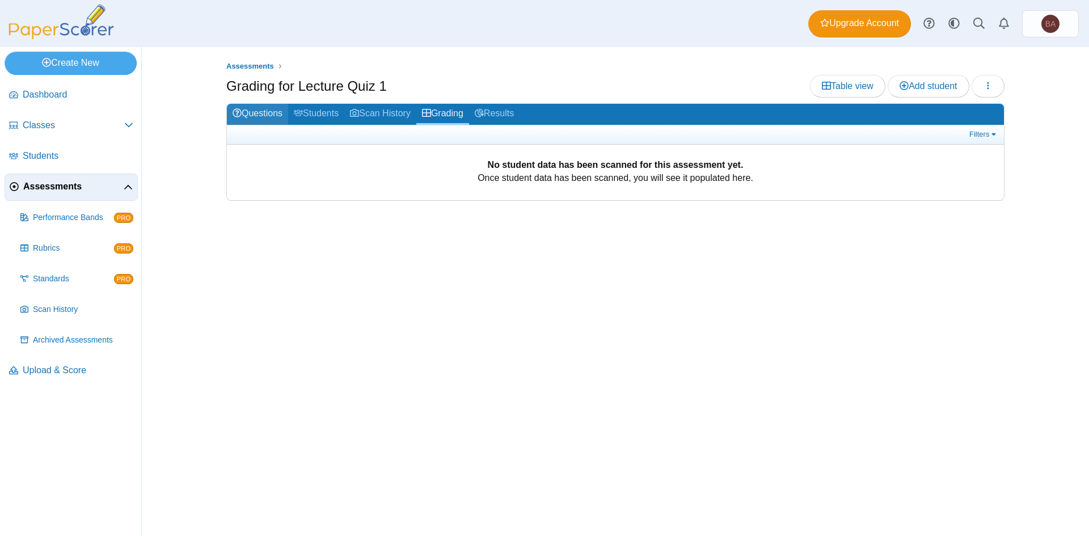
click at [246, 111] on link "Questions" at bounding box center [257, 114] width 61 height 21
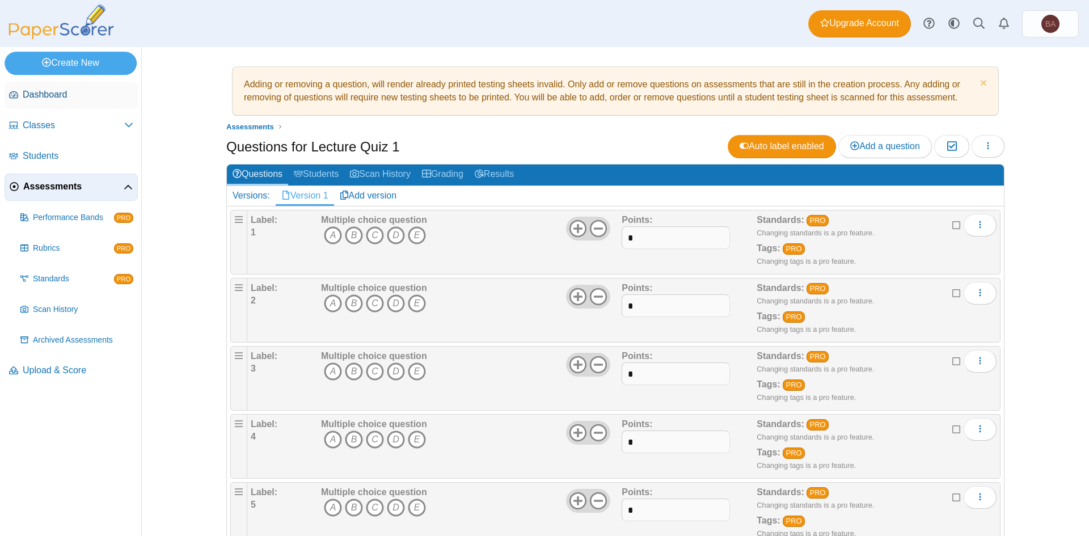
click at [27, 94] on span "Dashboard" at bounding box center [78, 94] width 111 height 12
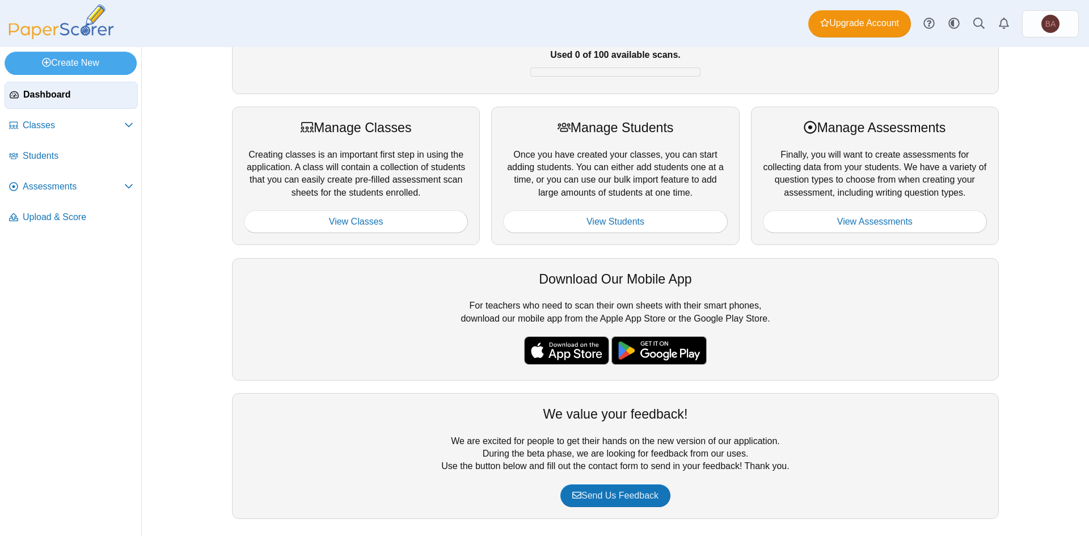
scroll to position [109, 0]
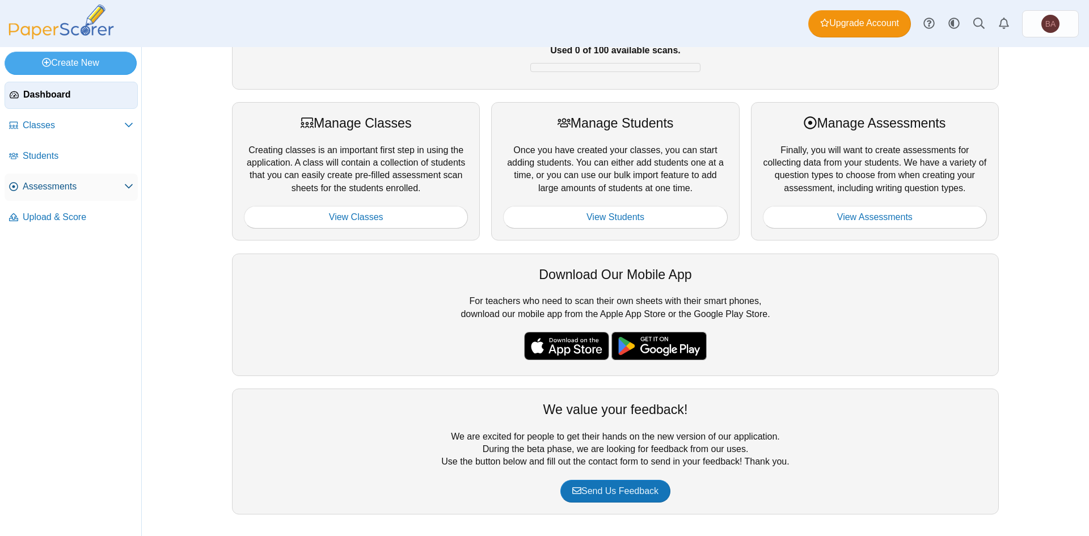
click at [128, 188] on use at bounding box center [129, 186] width 8 height 5
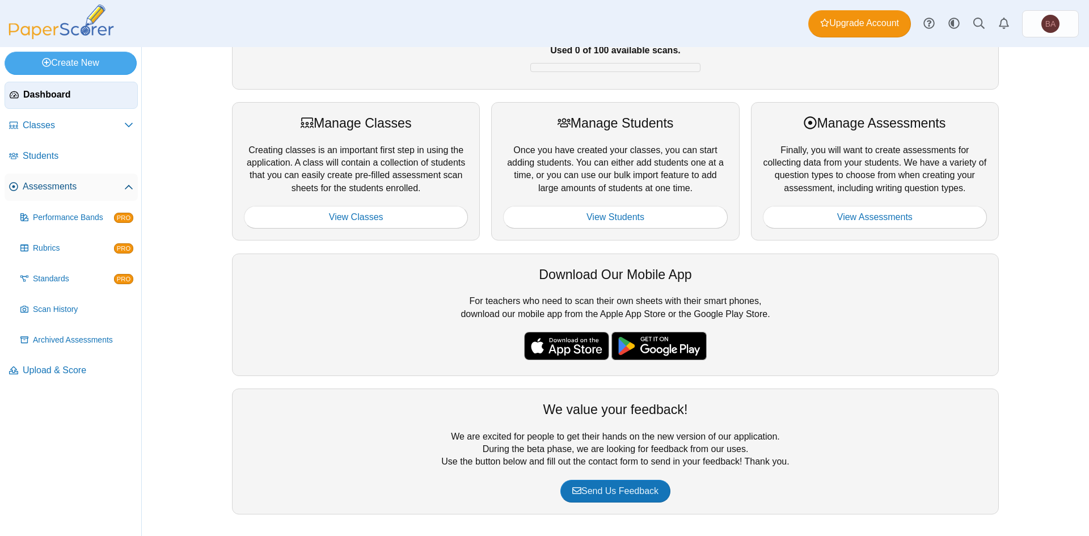
click at [128, 183] on icon at bounding box center [128, 187] width 9 height 9
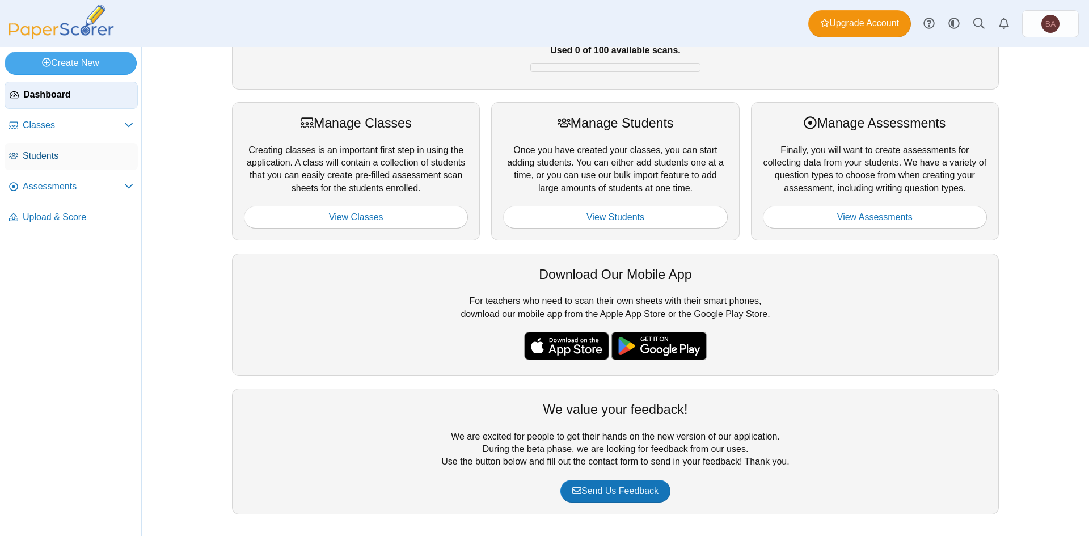
click at [59, 148] on link "Students" at bounding box center [71, 156] width 133 height 27
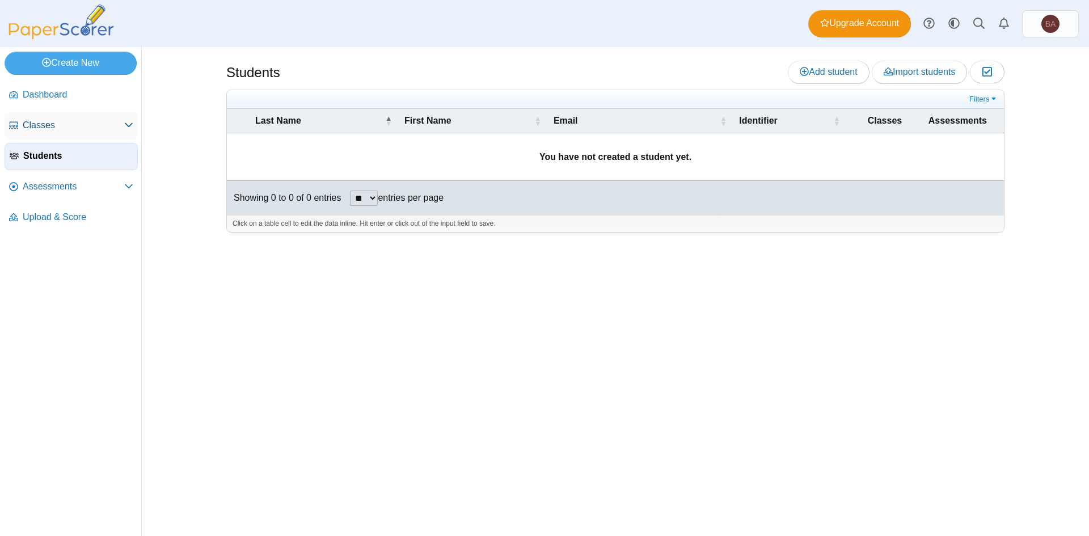
click at [39, 120] on span "Classes" at bounding box center [74, 125] width 102 height 12
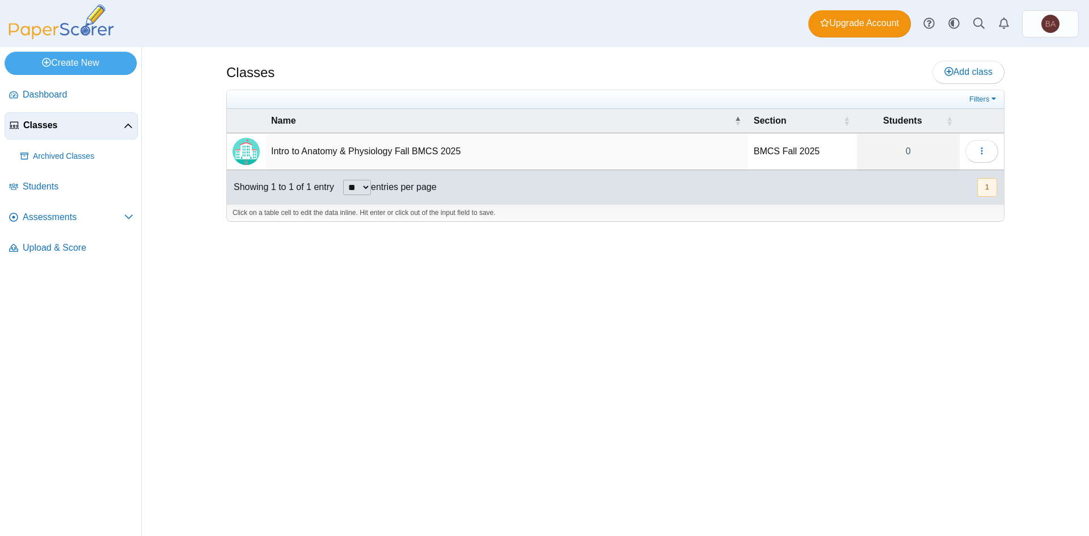
click at [370, 151] on td "Intro to Anatomy & Physiology Fall BMCS 2025" at bounding box center [506, 151] width 483 height 37
click at [370, 151] on input "**********" at bounding box center [506, 151] width 471 height 23
click at [240, 153] on img "Locally created class" at bounding box center [246, 151] width 27 height 27
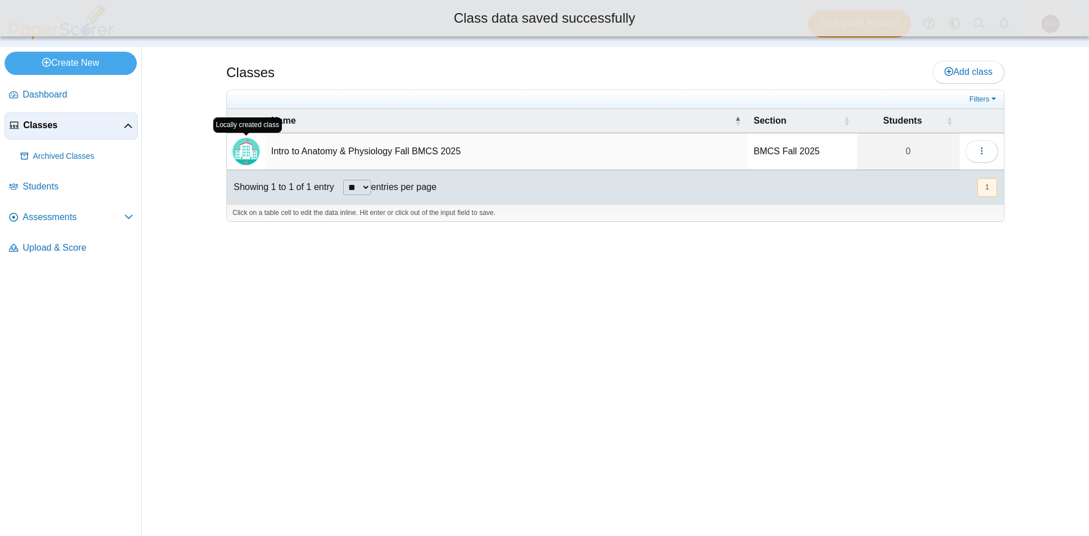
click at [245, 152] on img "Locally created class" at bounding box center [246, 151] width 27 height 27
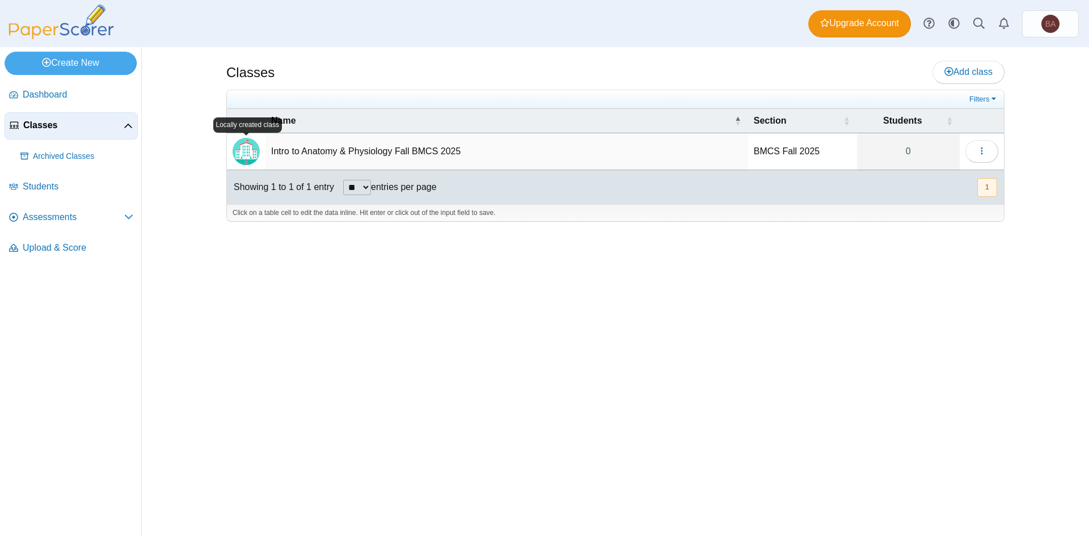
click at [391, 70] on div "Classes Add class" at bounding box center [615, 74] width 778 height 26
click at [913, 150] on link "0" at bounding box center [908, 151] width 103 height 36
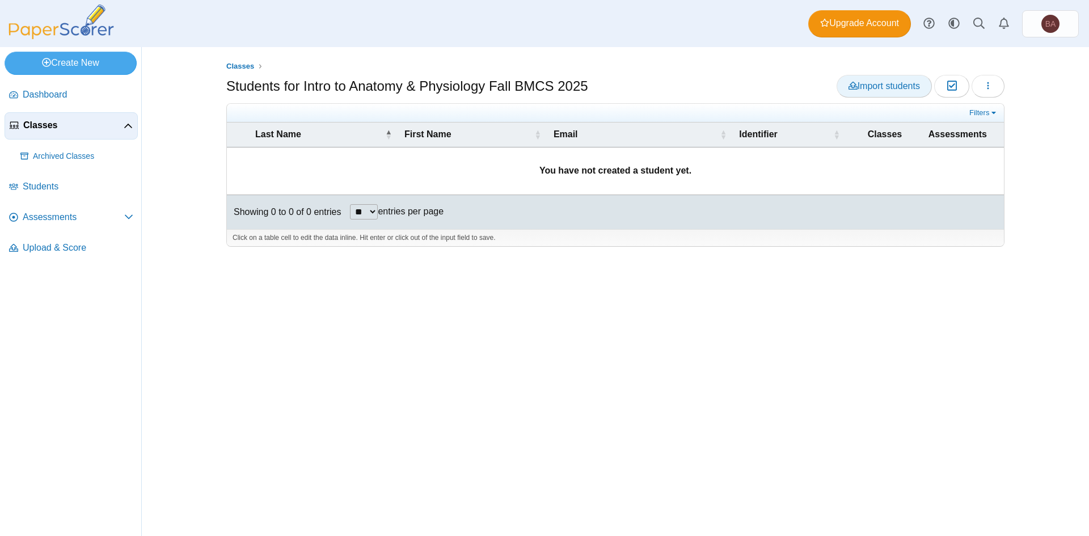
click at [895, 83] on span "Import students" at bounding box center [884, 86] width 71 height 10
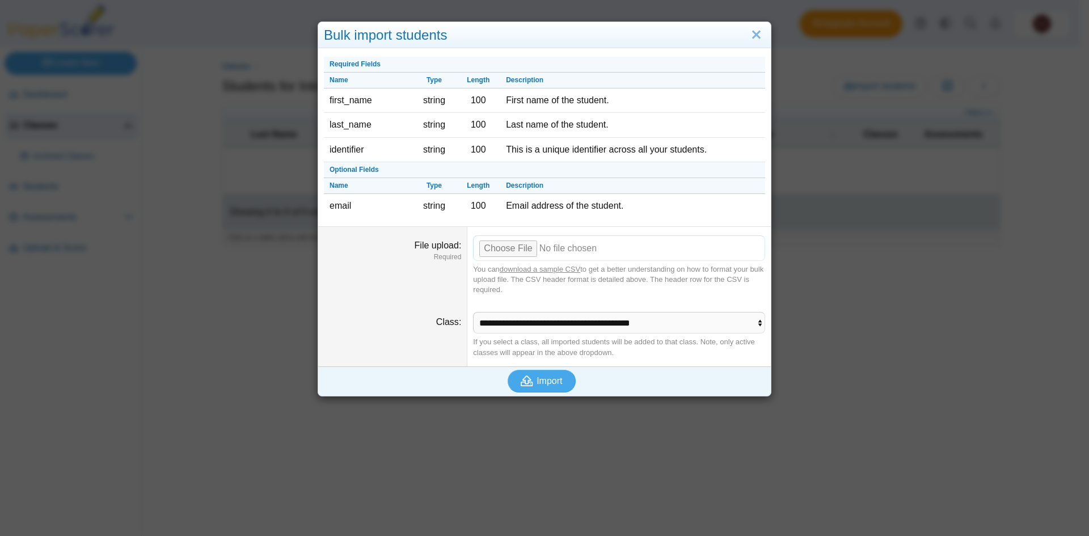
click at [517, 250] on input "File upload" at bounding box center [619, 247] width 292 height 25
type input "**********"
click at [546, 382] on span "Import" at bounding box center [550, 381] width 26 height 10
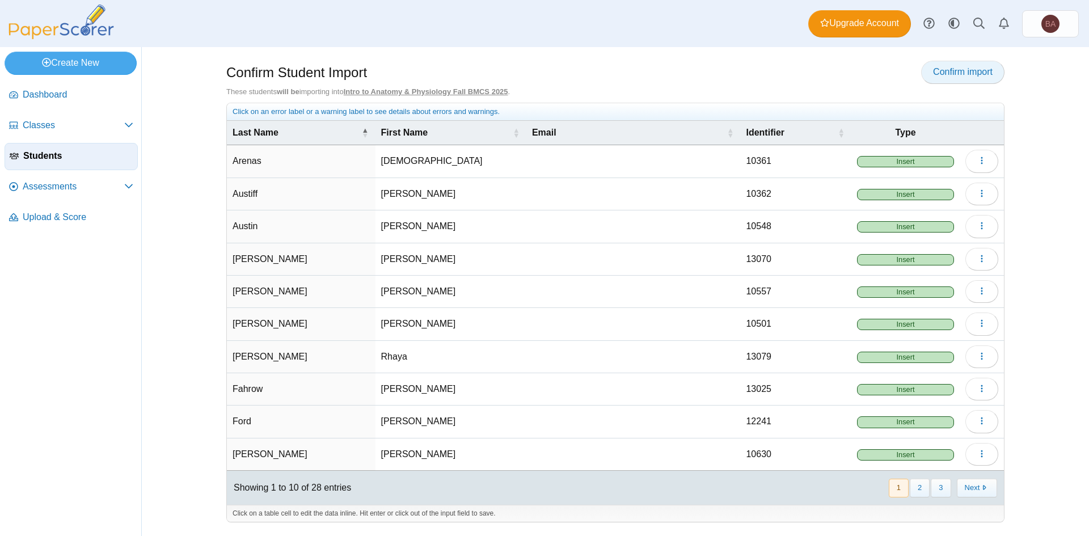
click at [960, 75] on span "Confirm import" at bounding box center [963, 72] width 60 height 10
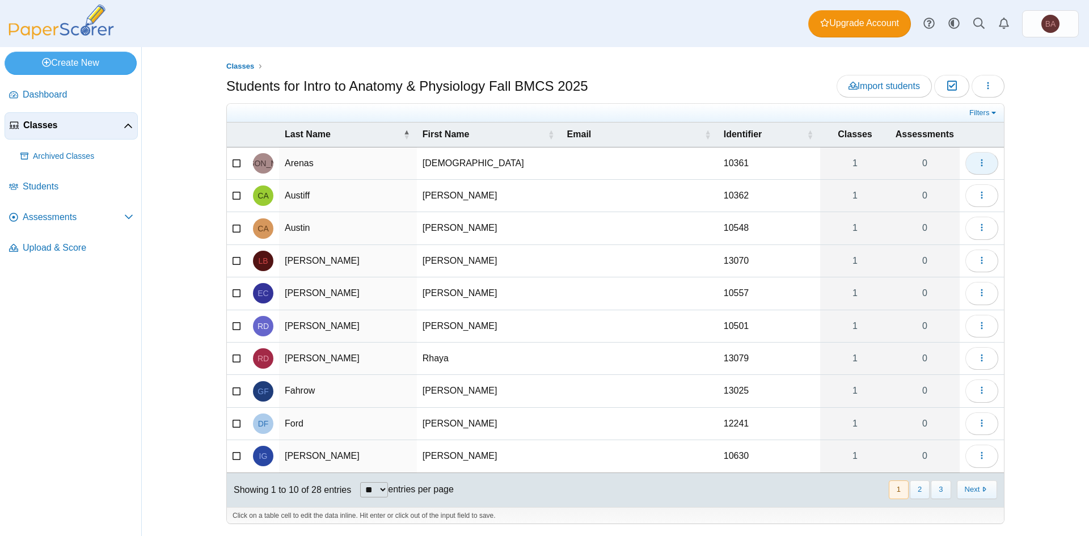
click at [981, 161] on icon "button" at bounding box center [981, 162] width 9 height 9
click at [981, 161] on use "button" at bounding box center [982, 162] width 2 height 7
click at [181, 172] on div "Classes Students for Intro to Anatomy & Physiology Fall BMCS 2025 Import studen…" at bounding box center [615, 291] width 947 height 489
click at [56, 99] on span "Dashboard" at bounding box center [78, 94] width 111 height 12
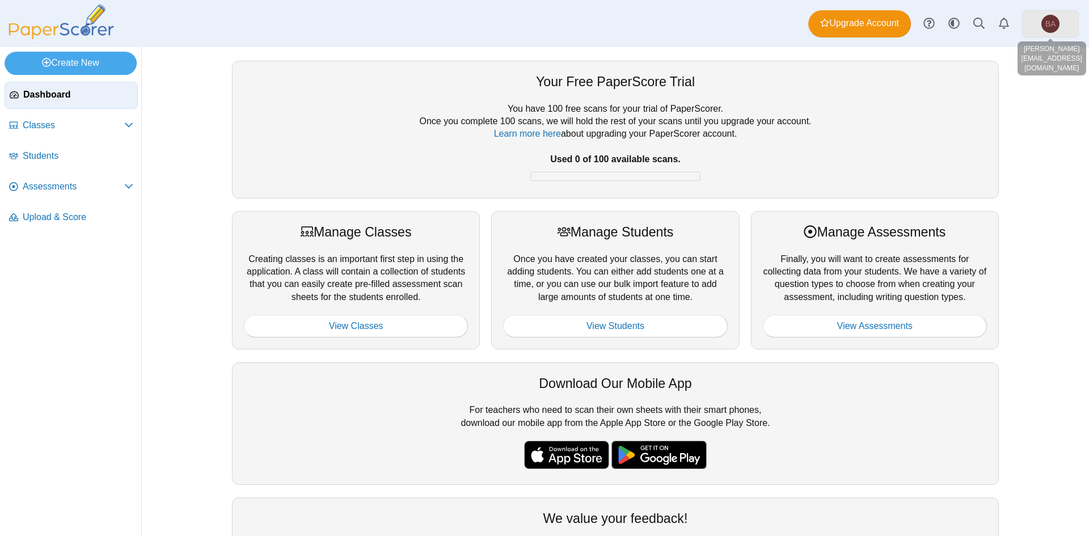
click at [1039, 22] on link "BA" at bounding box center [1050, 23] width 57 height 27
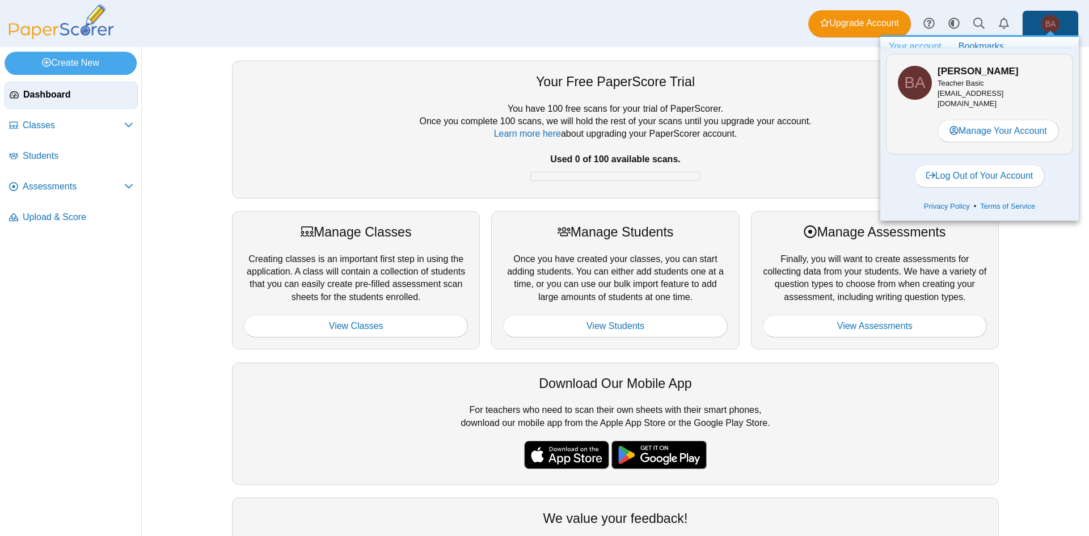
click at [1034, 24] on link "BA" at bounding box center [1050, 23] width 57 height 27
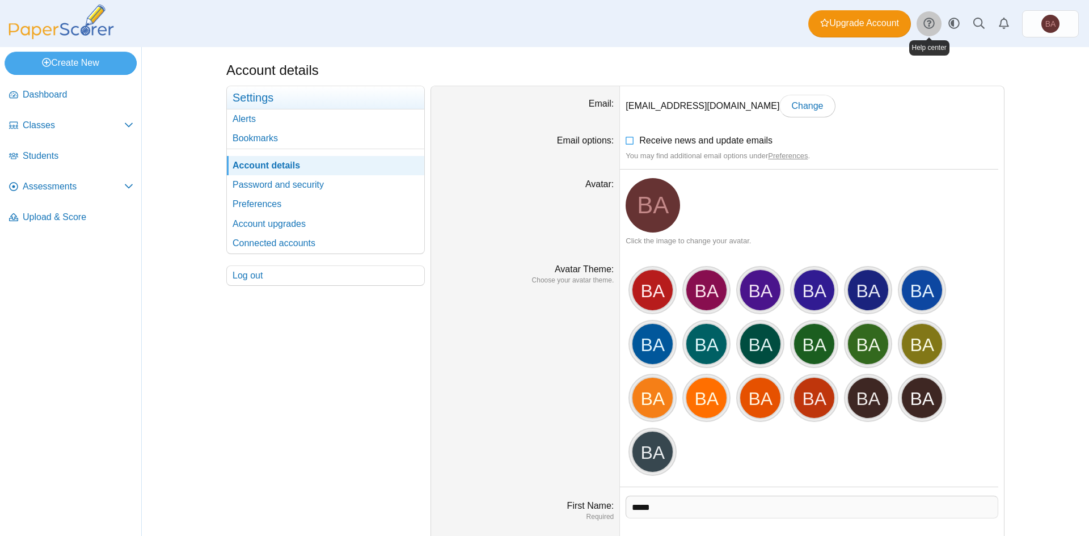
click at [925, 26] on use at bounding box center [928, 23] width 11 height 11
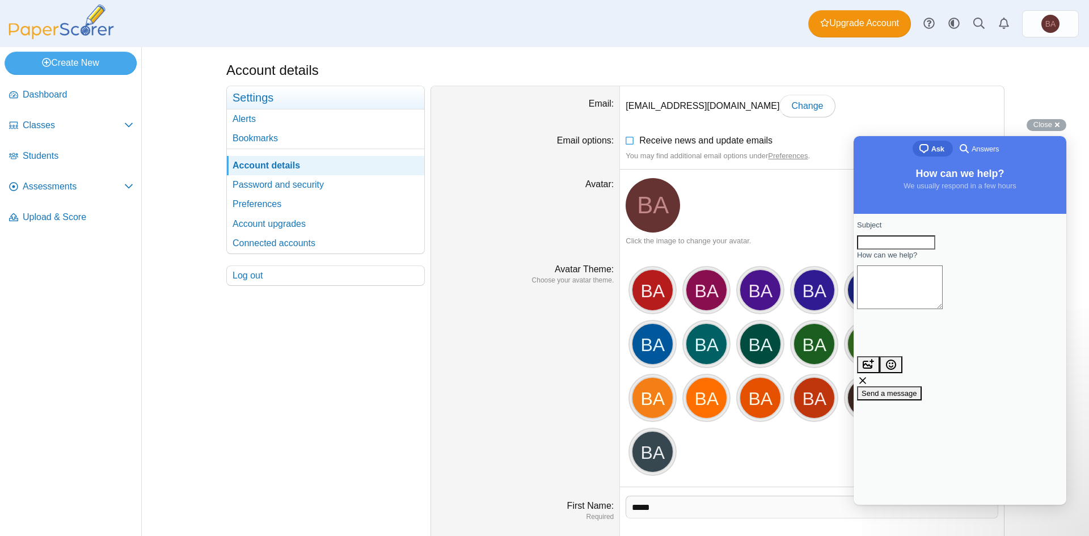
click at [906, 250] on input "Subject" at bounding box center [896, 242] width 78 height 15
type input "*****"
click at [901, 306] on textarea "How can we help?" at bounding box center [900, 287] width 86 height 44
type textarea "**********"
click at [917, 389] on span "Send a message" at bounding box center [890, 393] width 56 height 9
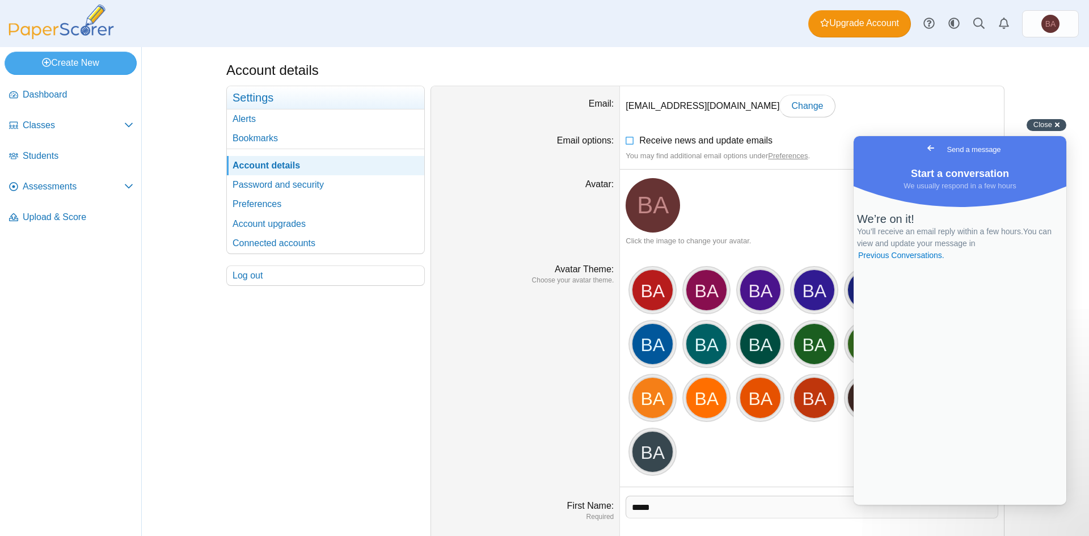
click at [1058, 123] on div "Close cross-small" at bounding box center [1047, 125] width 40 height 12
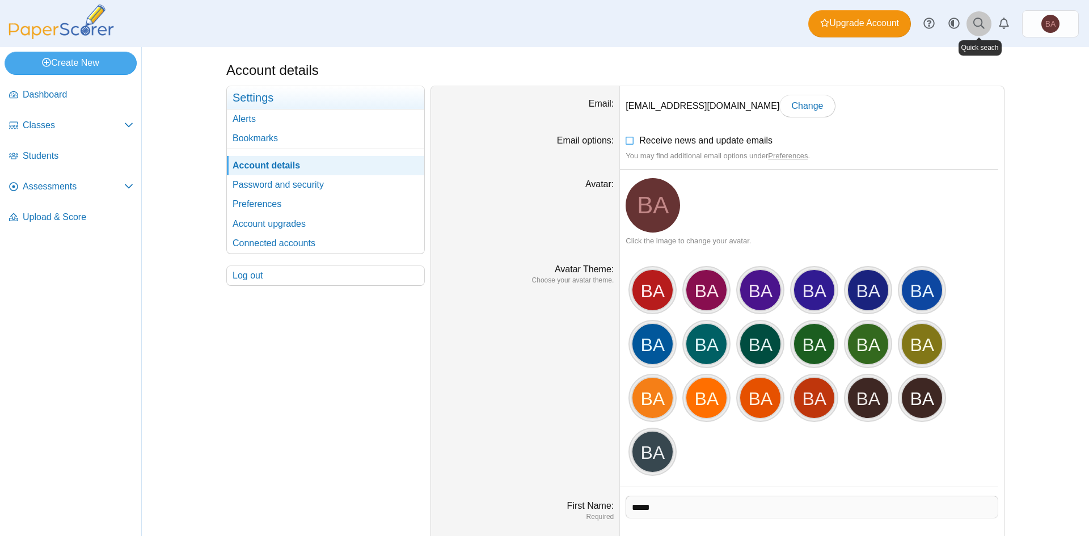
click at [979, 24] on icon at bounding box center [978, 23] width 11 height 11
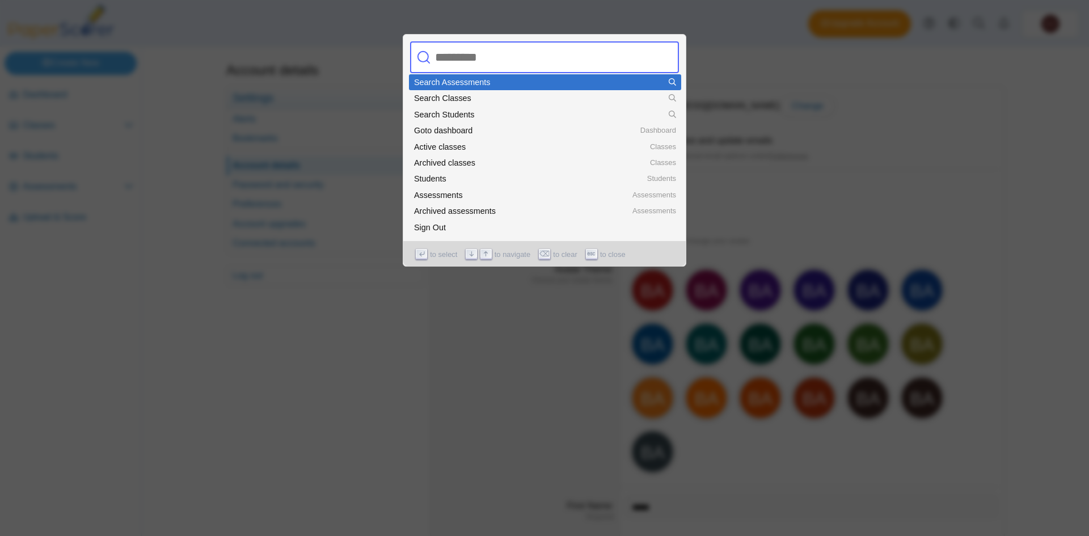
click at [460, 62] on input "text" at bounding box center [533, 57] width 204 height 32
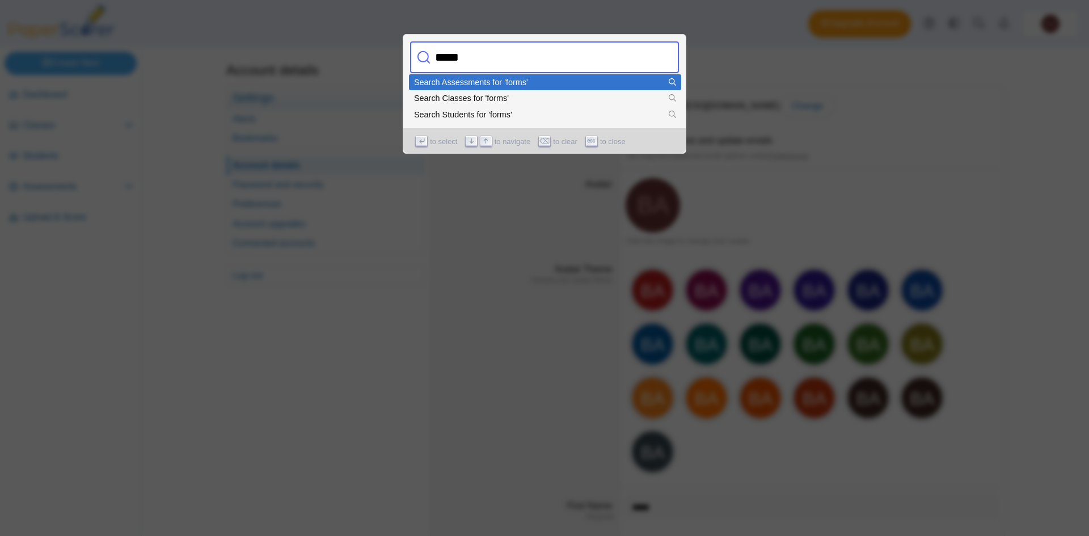
type input "*****"
click at [464, 83] on div "Search Assessments for 'forms'" at bounding box center [545, 82] width 262 height 8
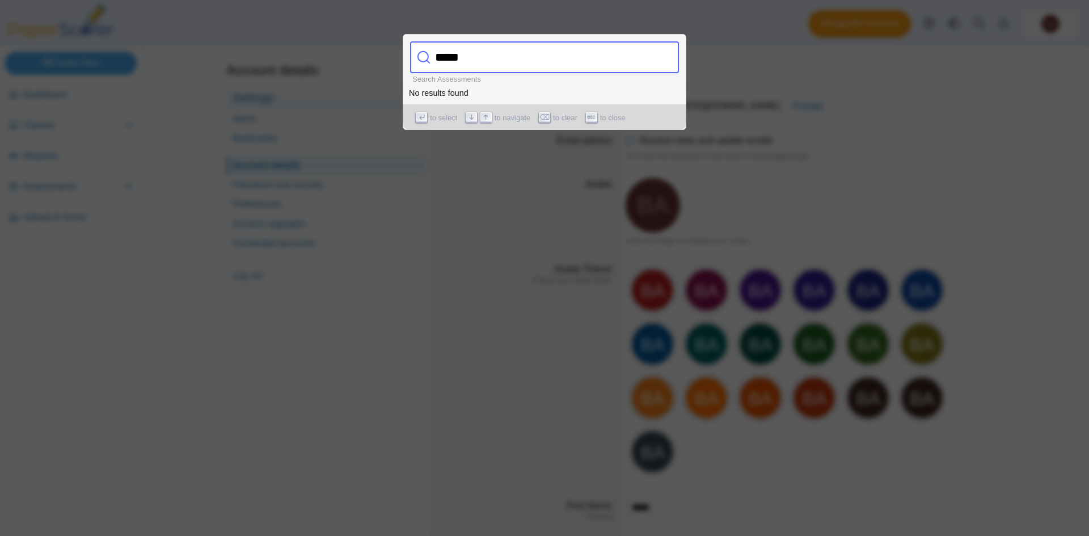
click at [481, 62] on input "*****" at bounding box center [533, 57] width 204 height 32
type input "**********"
click at [762, 45] on div at bounding box center [544, 268] width 1089 height 536
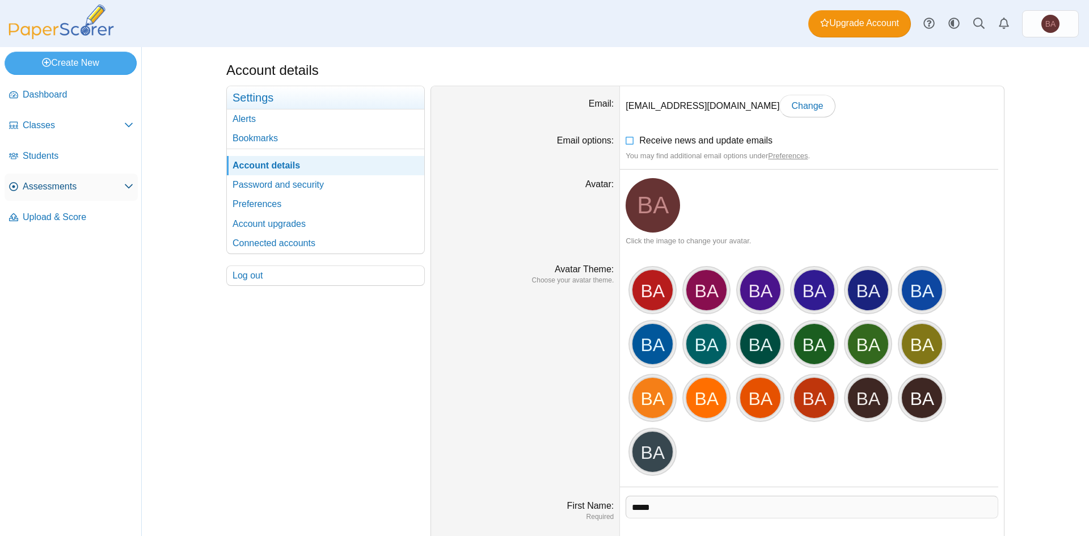
click at [78, 185] on span "Assessments" at bounding box center [74, 186] width 102 height 12
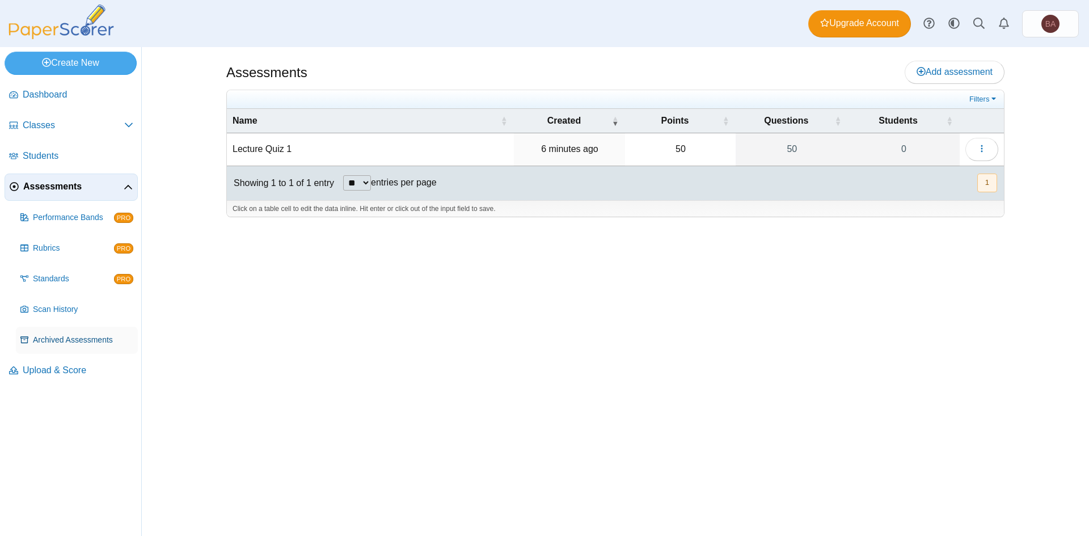
click at [108, 344] on span "Archived Assessments" at bounding box center [83, 340] width 100 height 11
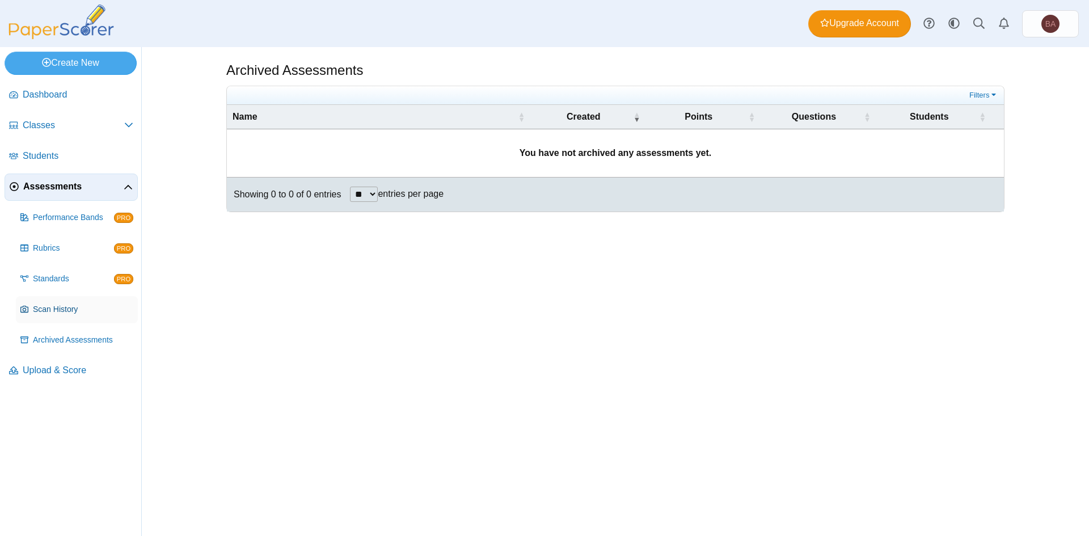
click at [65, 316] on link "Scan History" at bounding box center [77, 309] width 122 height 27
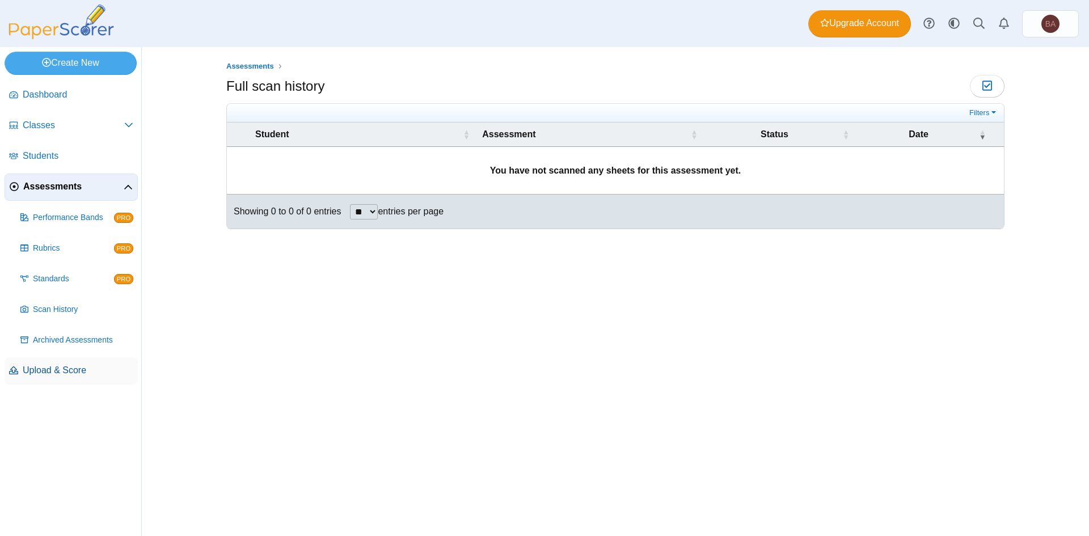
click at [81, 373] on span "Upload & Score" at bounding box center [78, 370] width 111 height 12
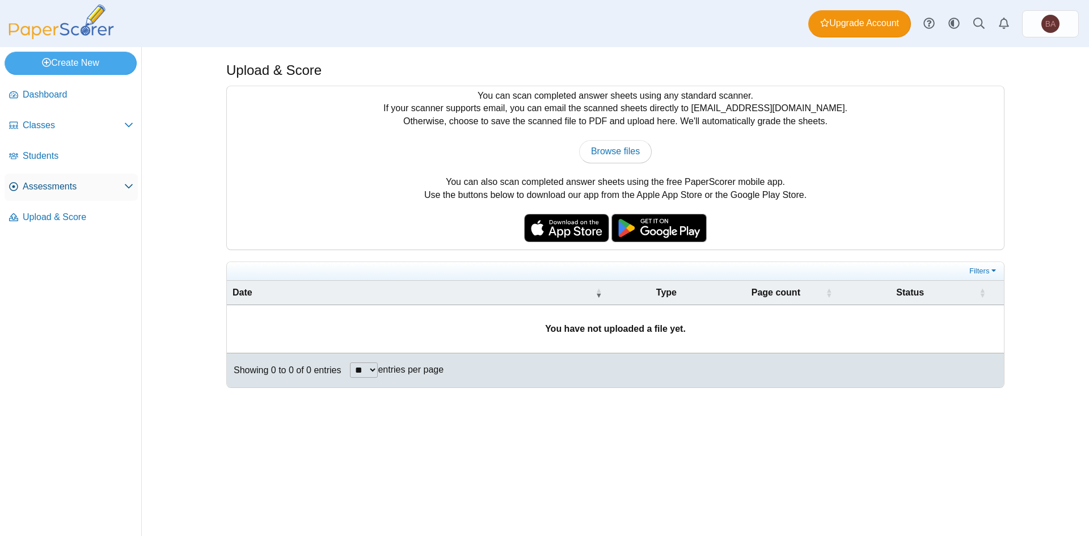
click at [56, 183] on span "Assessments" at bounding box center [74, 186] width 102 height 12
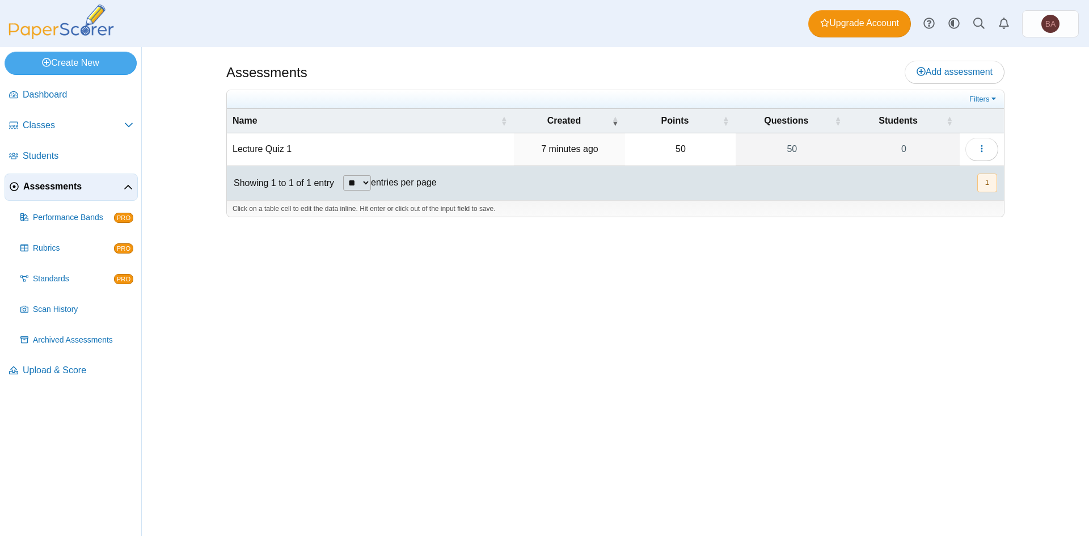
click at [256, 146] on td "Lecture Quiz 1" at bounding box center [370, 149] width 287 height 32
click at [269, 146] on input "**********" at bounding box center [371, 149] width 276 height 23
click at [400, 150] on input "**********" at bounding box center [371, 149] width 276 height 23
click at [982, 145] on use "button" at bounding box center [982, 148] width 2 height 7
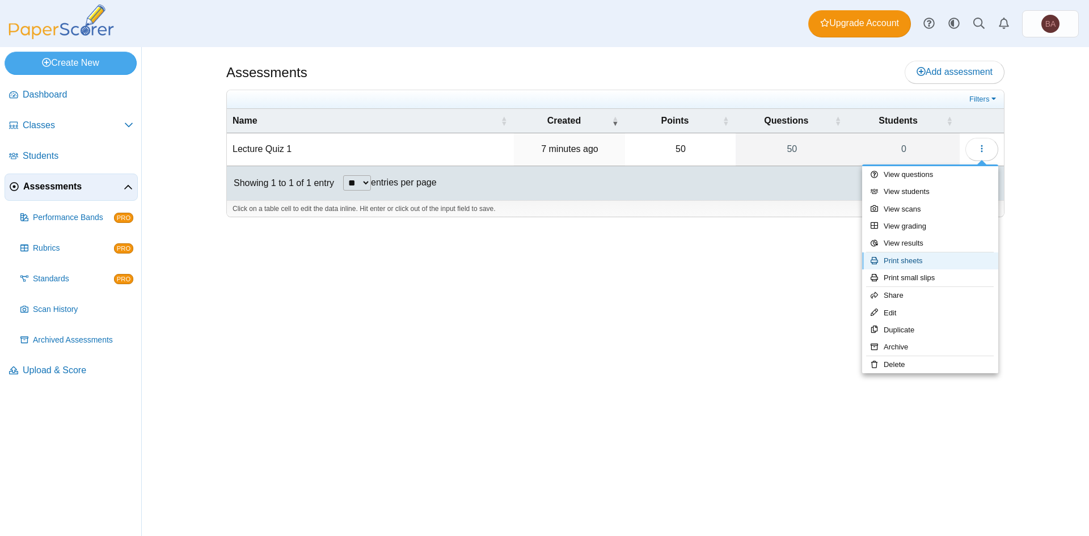
click at [934, 261] on link "Print sheets" at bounding box center [930, 260] width 136 height 17
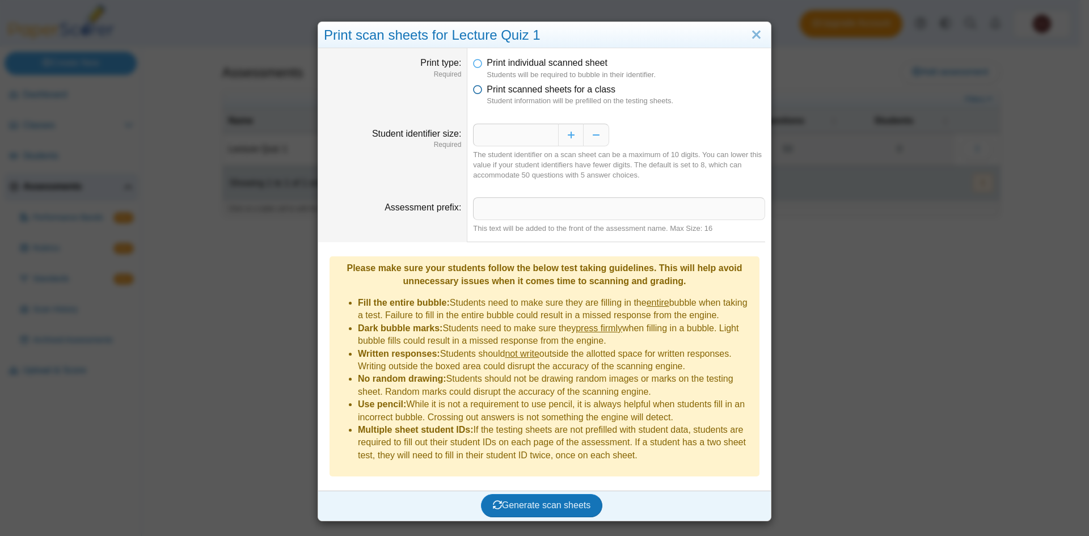
click at [473, 91] on icon at bounding box center [477, 87] width 9 height 8
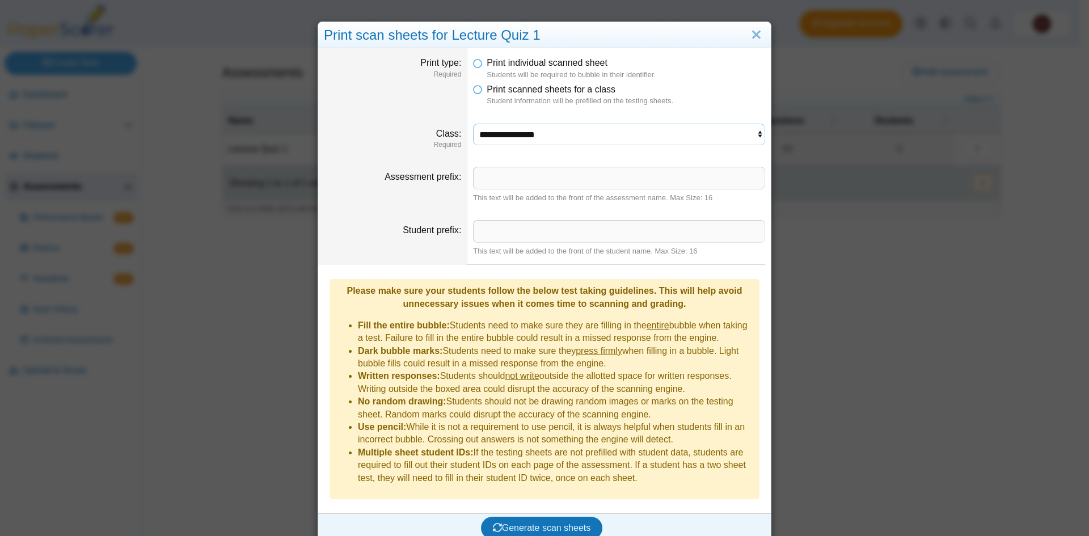
click at [499, 142] on select "**********" at bounding box center [619, 135] width 292 height 22
select select "**********"
click at [473, 124] on select "**********" at bounding box center [619, 135] width 292 height 22
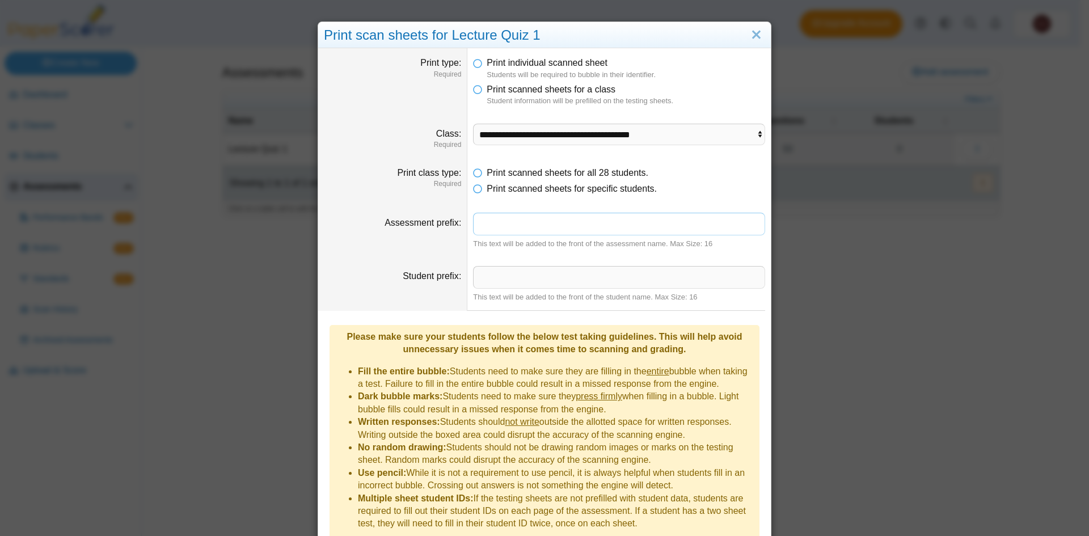
click at [492, 223] on input "Assessment prefix" at bounding box center [619, 224] width 292 height 23
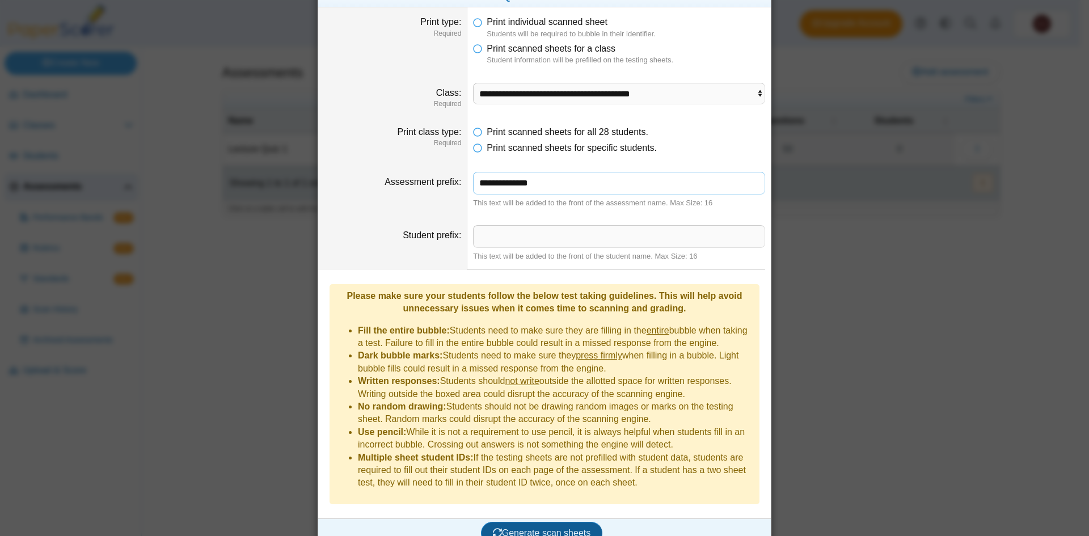
type input "**********"
click at [539, 528] on span "Generate scan sheets" at bounding box center [542, 533] width 98 height 10
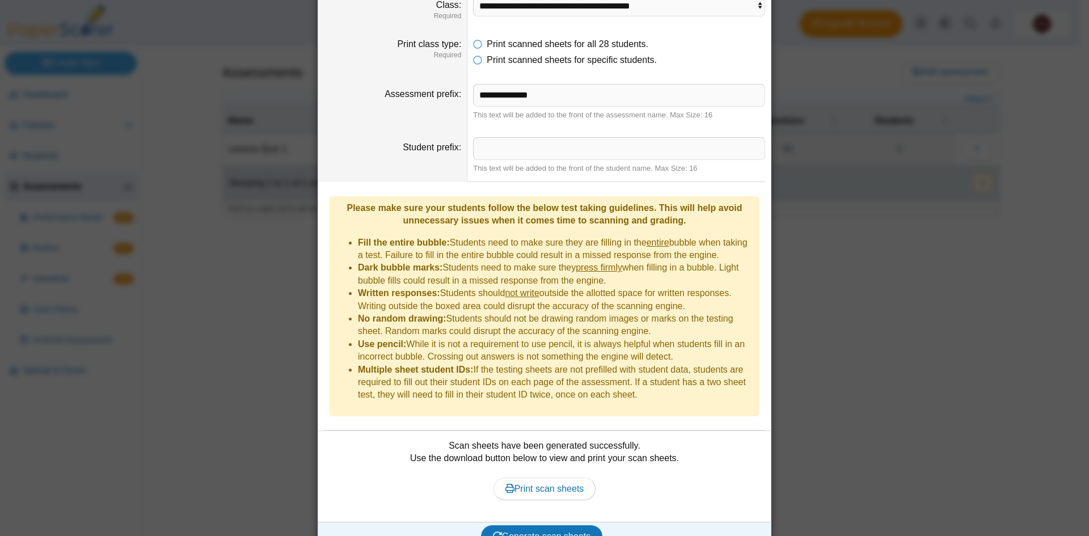
scroll to position [132, 0]
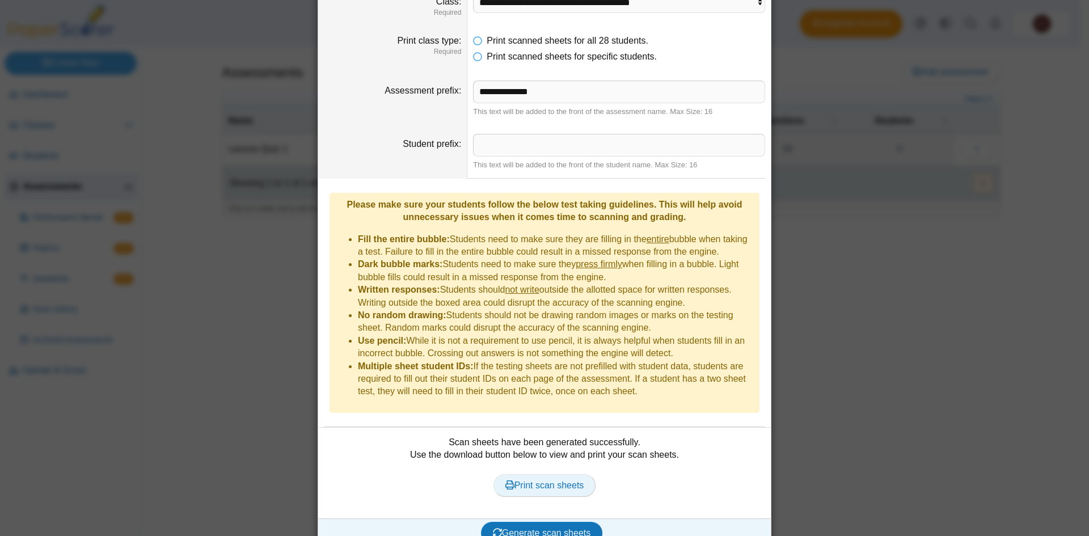
click at [564, 480] on span "Print scan sheets" at bounding box center [544, 485] width 79 height 10
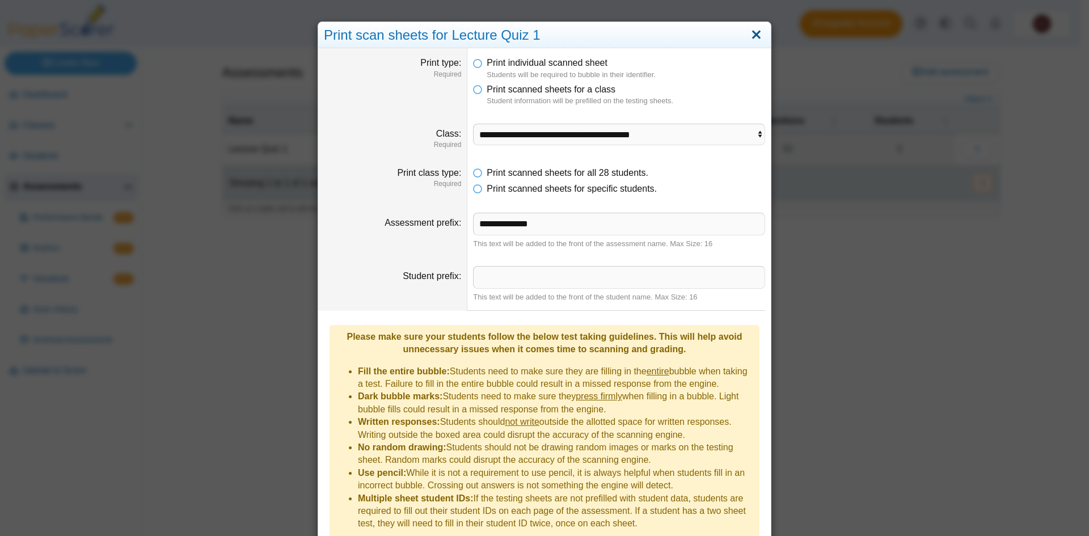
click at [753, 36] on link "Close" at bounding box center [757, 35] width 18 height 19
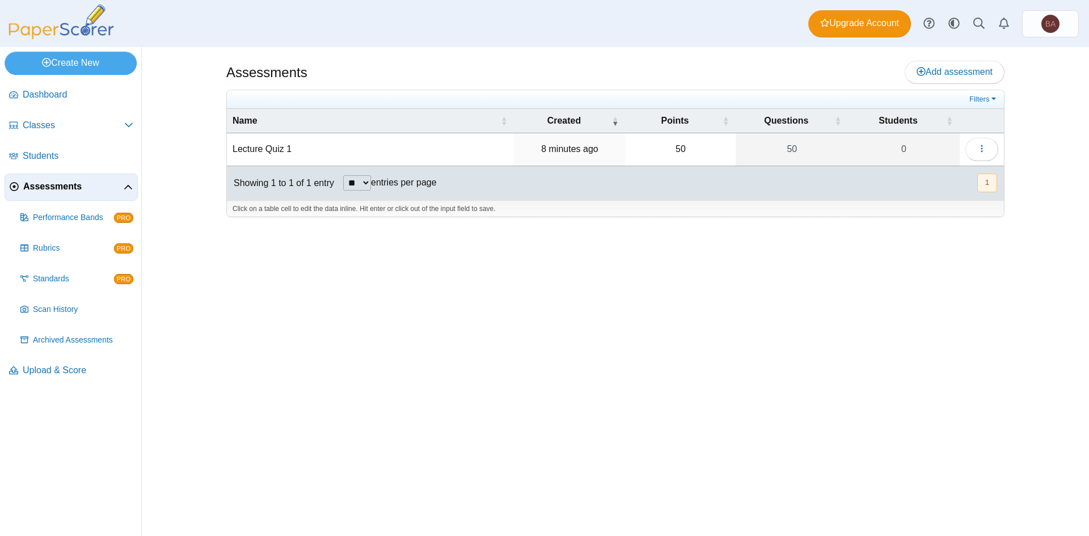
click at [401, 63] on div "Assessments Add assessment" at bounding box center [615, 74] width 778 height 26
